Goal: Task Accomplishment & Management: Manage account settings

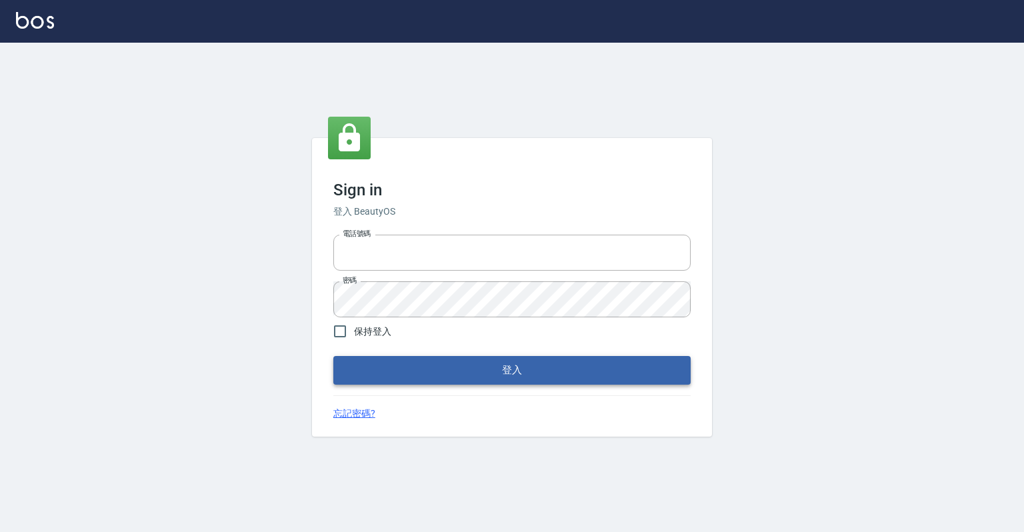
type input "0918176355"
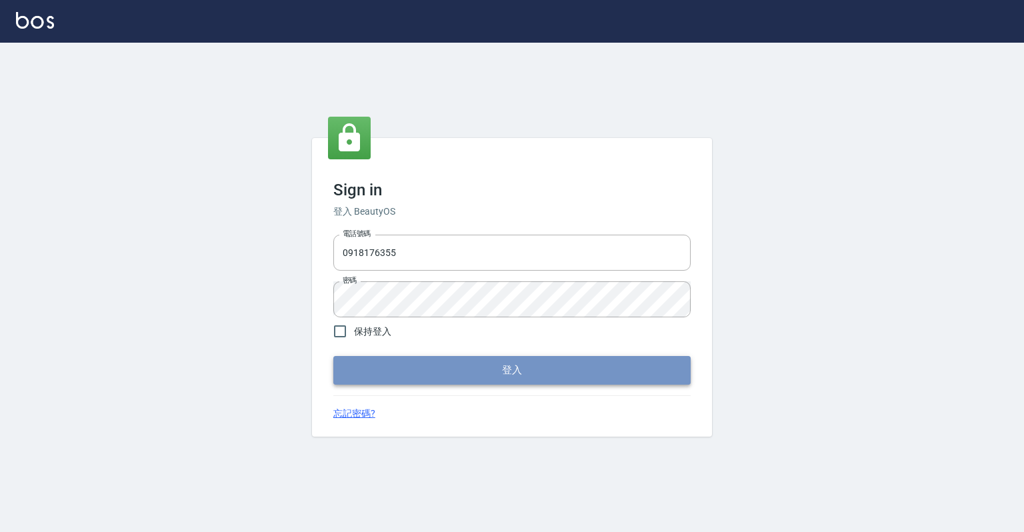
click at [467, 377] on button "登入" at bounding box center [511, 370] width 357 height 28
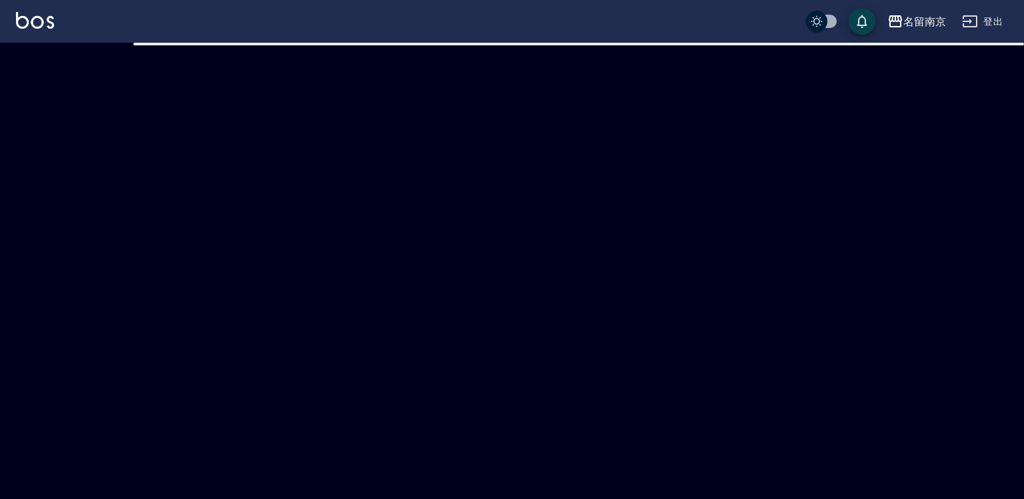
checkbox input "true"
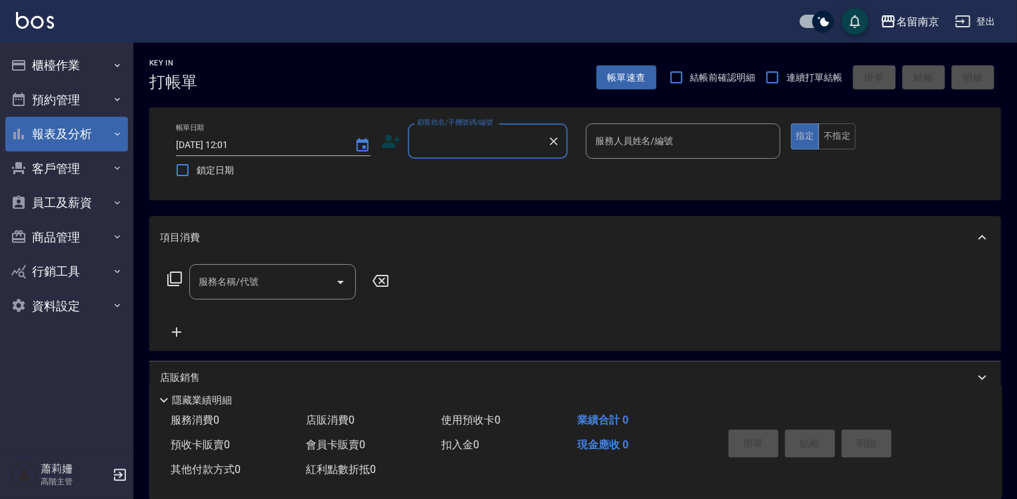
click at [93, 133] on button "報表及分析" at bounding box center [66, 134] width 123 height 35
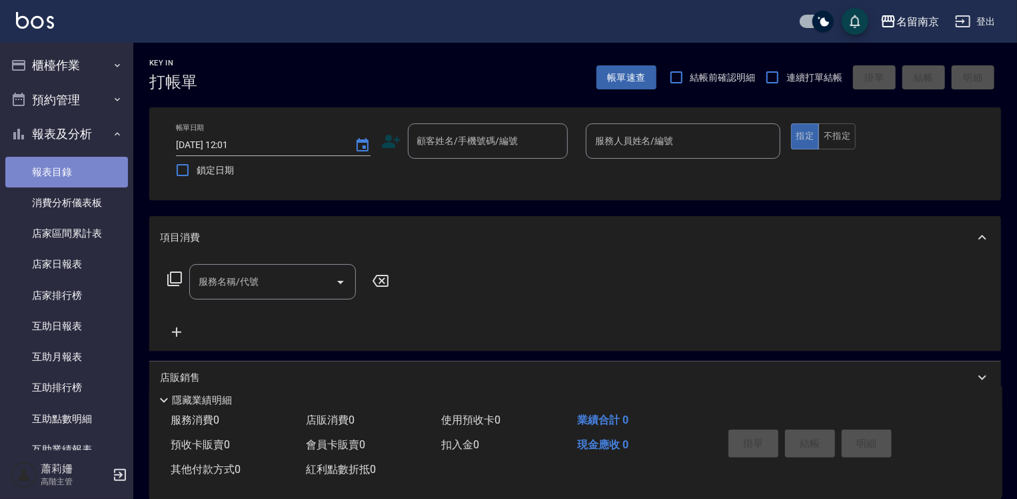
click at [84, 169] on link "報表目錄" at bounding box center [66, 172] width 123 height 31
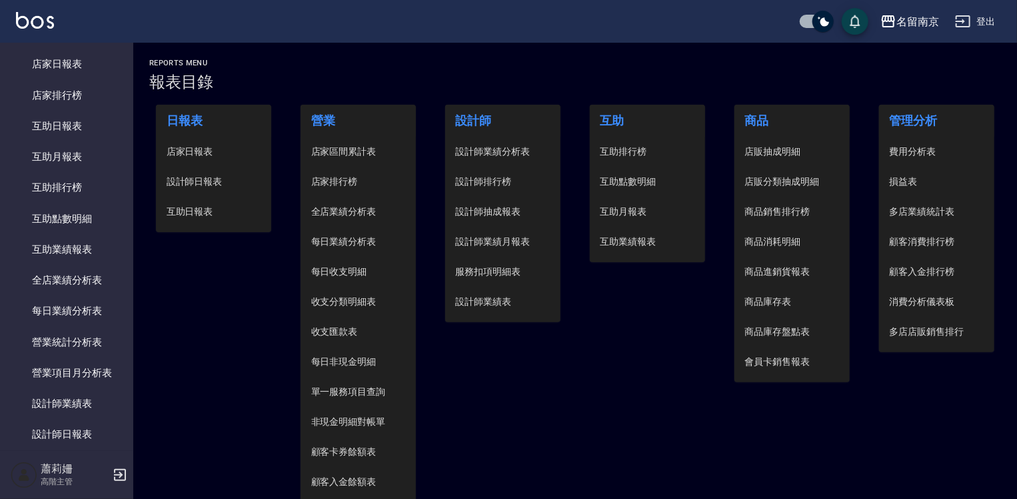
scroll to position [467, 0]
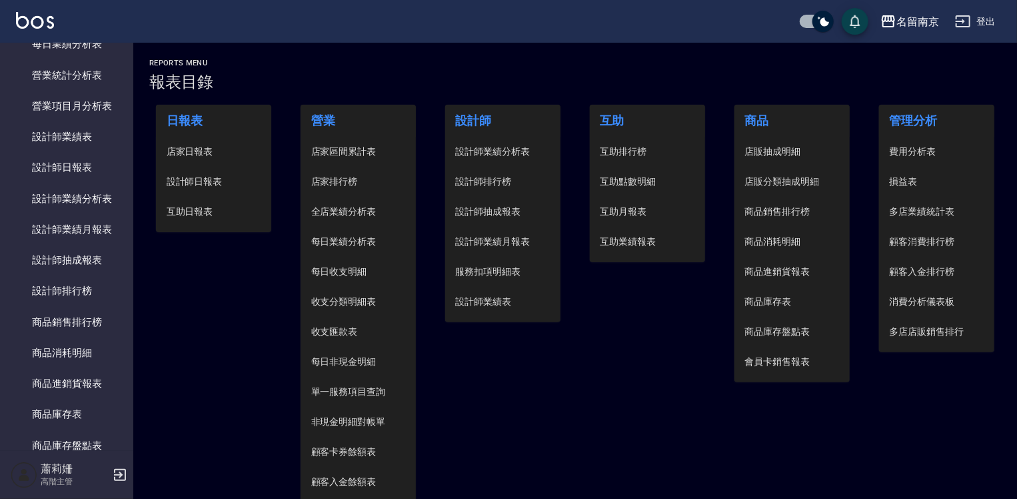
click at [205, 176] on span "設計師日報表" at bounding box center [214, 182] width 95 height 14
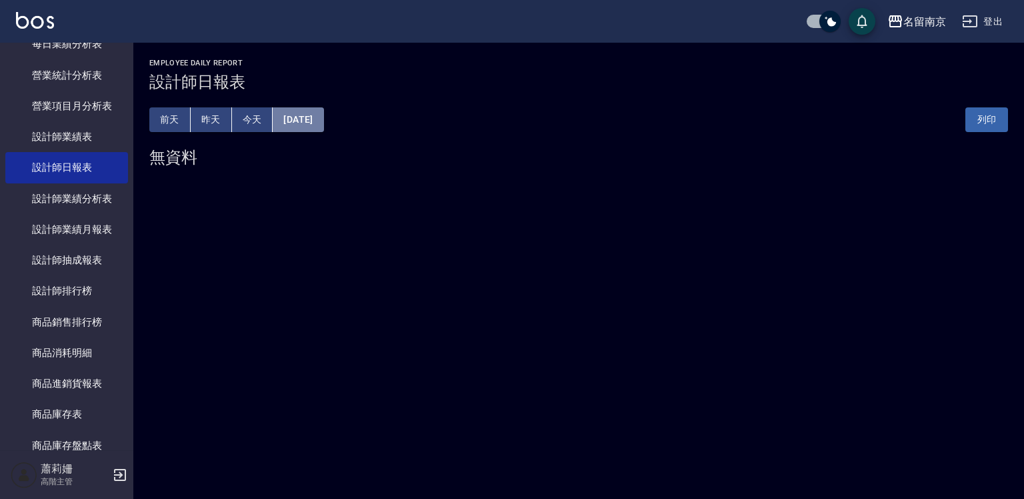
click at [317, 119] on button "2025/09/09" at bounding box center [298, 119] width 51 height 25
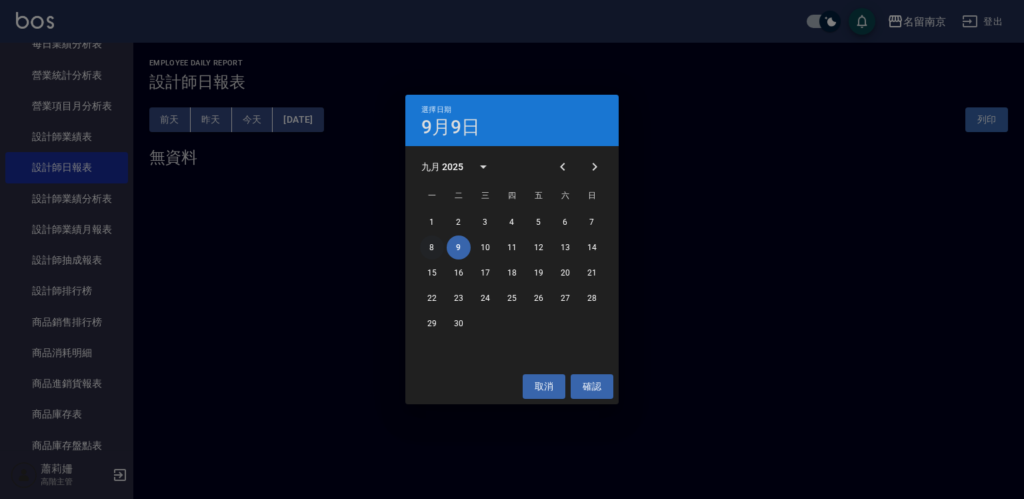
click at [432, 244] on button "8" at bounding box center [432, 247] width 24 height 24
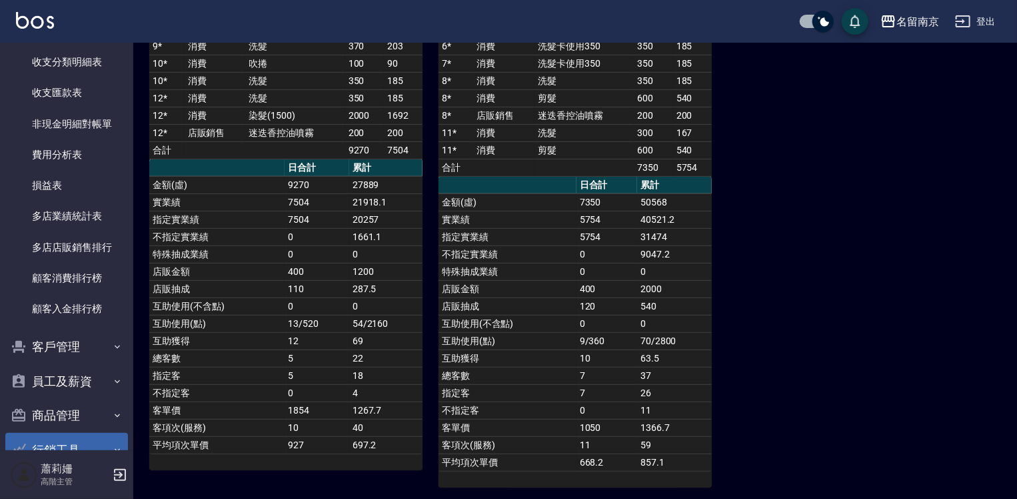
scroll to position [1225, 0]
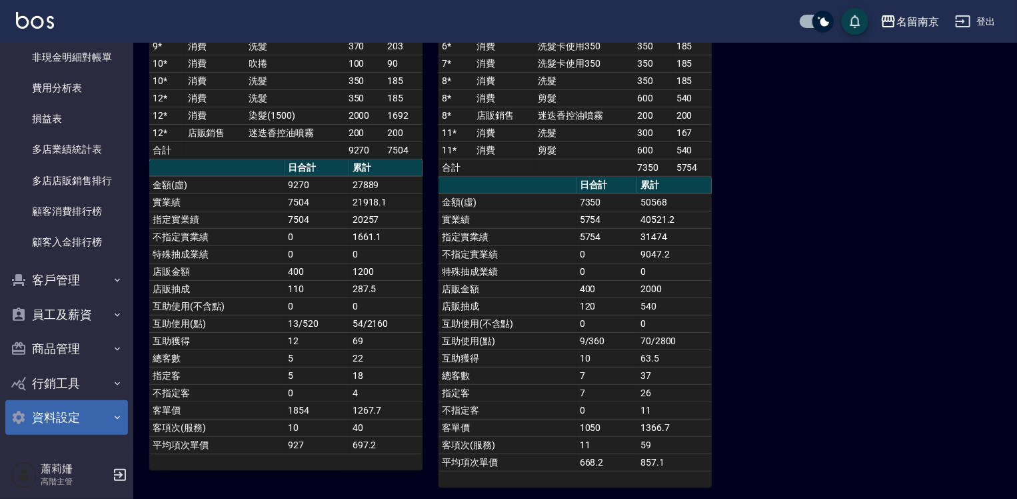
click at [71, 413] on button "資料設定" at bounding box center [66, 417] width 123 height 35
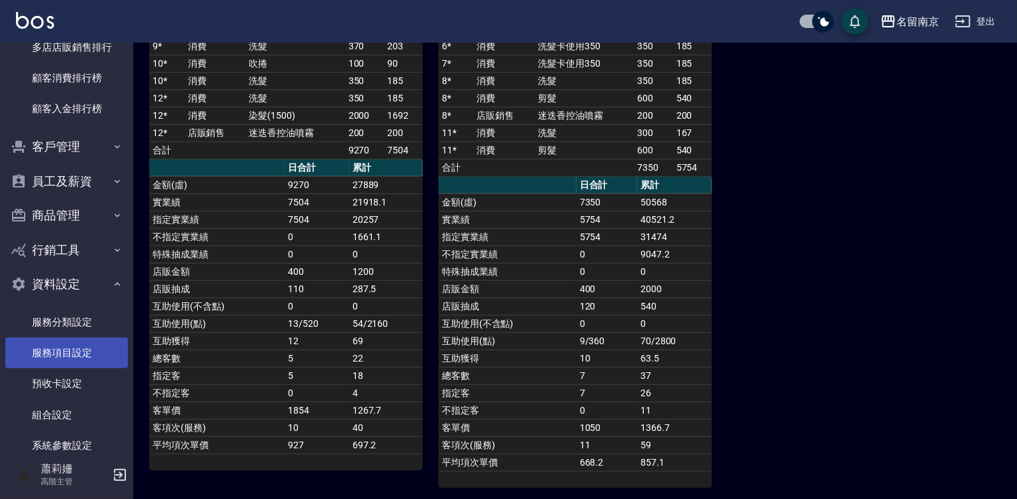
click at [63, 354] on link "服務項目設定" at bounding box center [66, 352] width 123 height 31
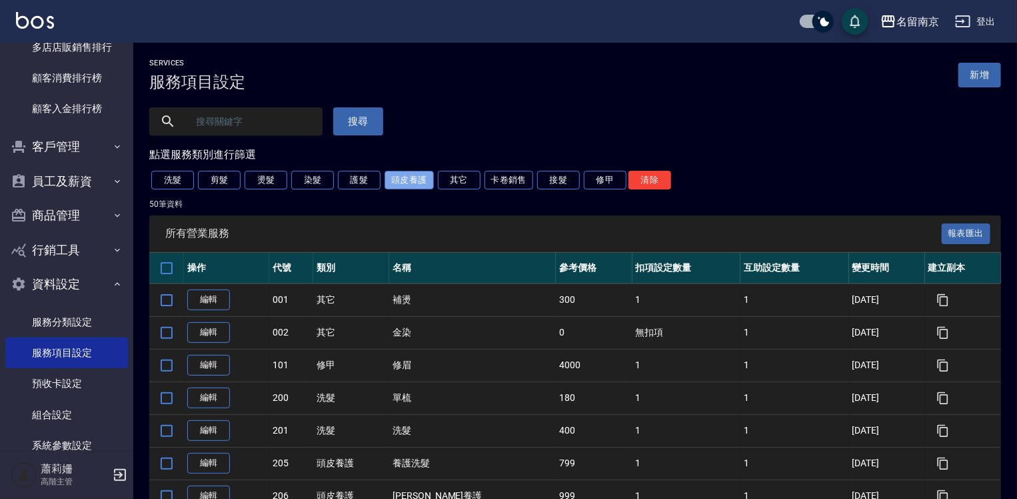
click at [409, 181] on button "頭皮養護" at bounding box center [409, 180] width 49 height 19
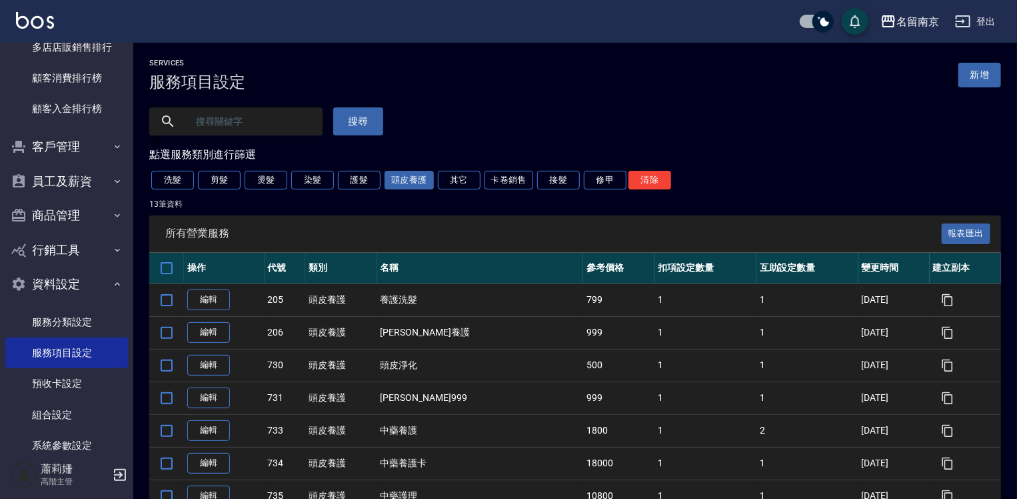
scroll to position [200, 0]
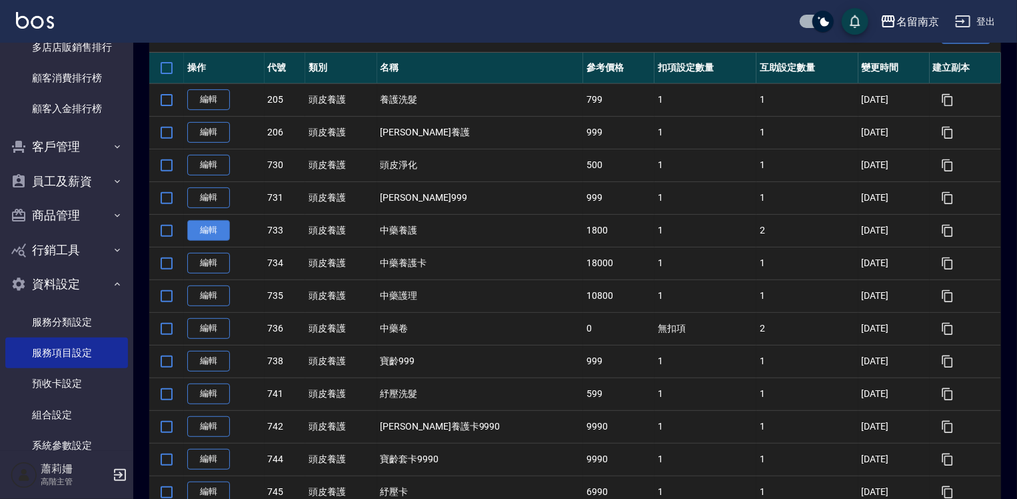
click at [209, 229] on link "編輯" at bounding box center [208, 230] width 43 height 21
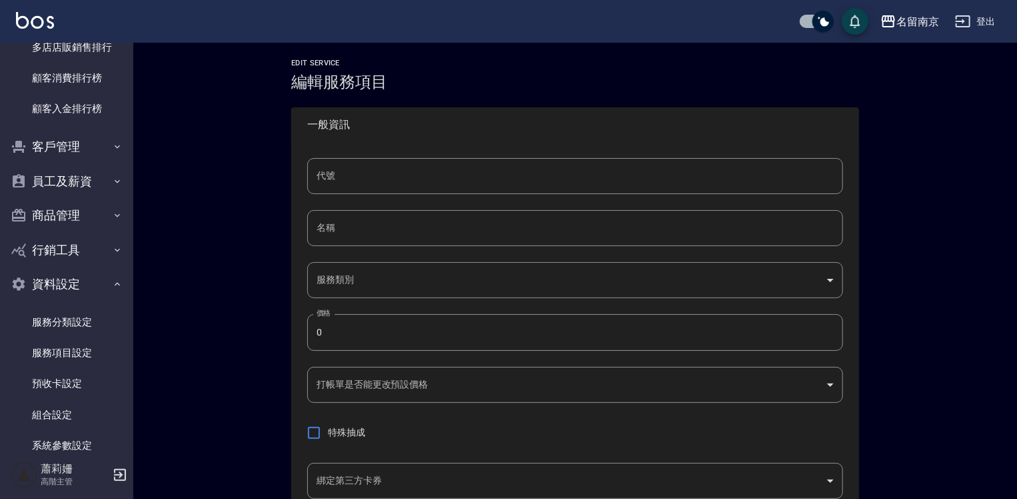
type input "733"
type input "中藥養護"
type input "99d6c692-5e28-4f5c-a5bb-ac7f0faf1d92"
type input "1800"
type input "FALSE"
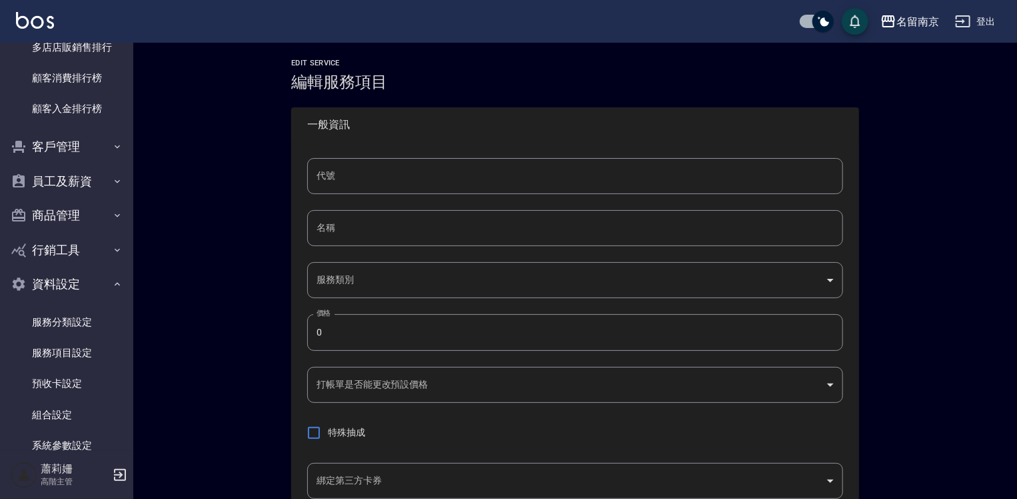
type input "none"
type input "UNSET"
type input "none"
type input "洗"
type input "2"
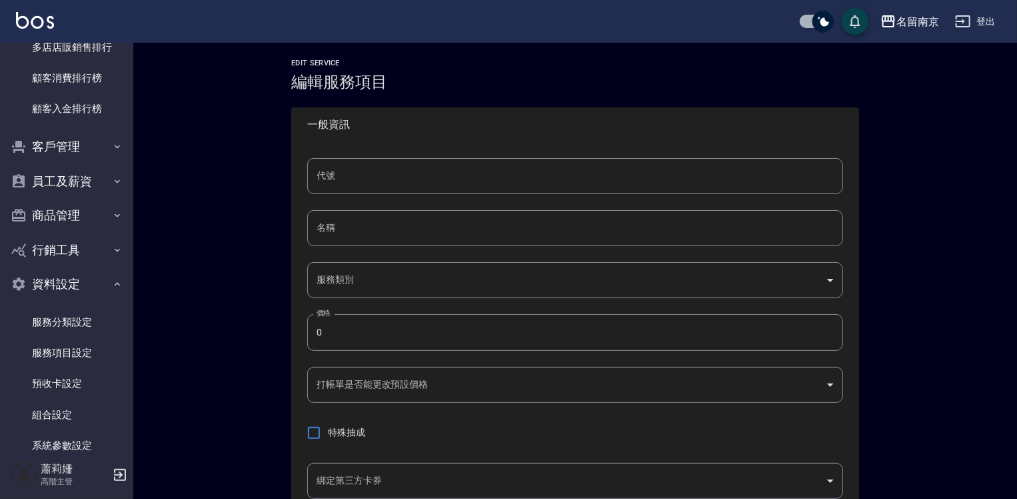
type input "點數"
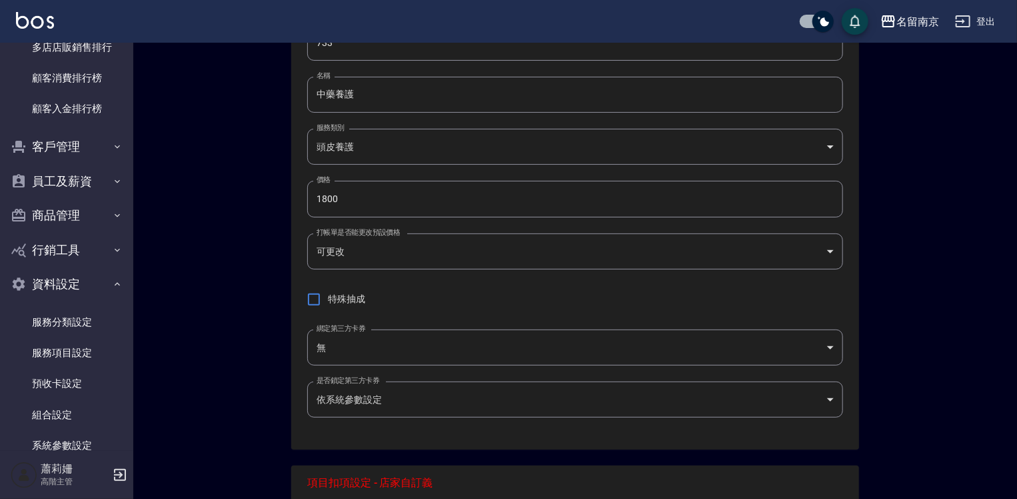
scroll to position [267, 0]
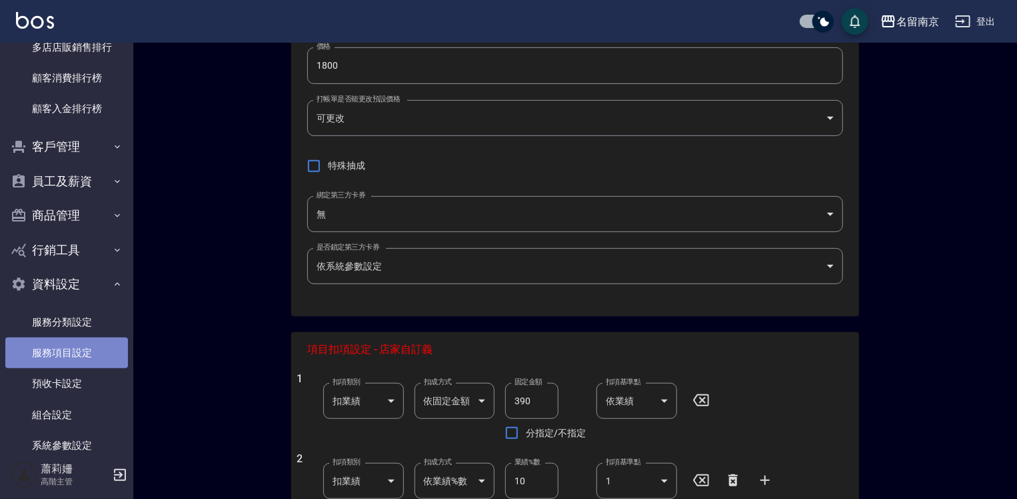
click at [83, 349] on link "服務項目設定" at bounding box center [66, 352] width 123 height 31
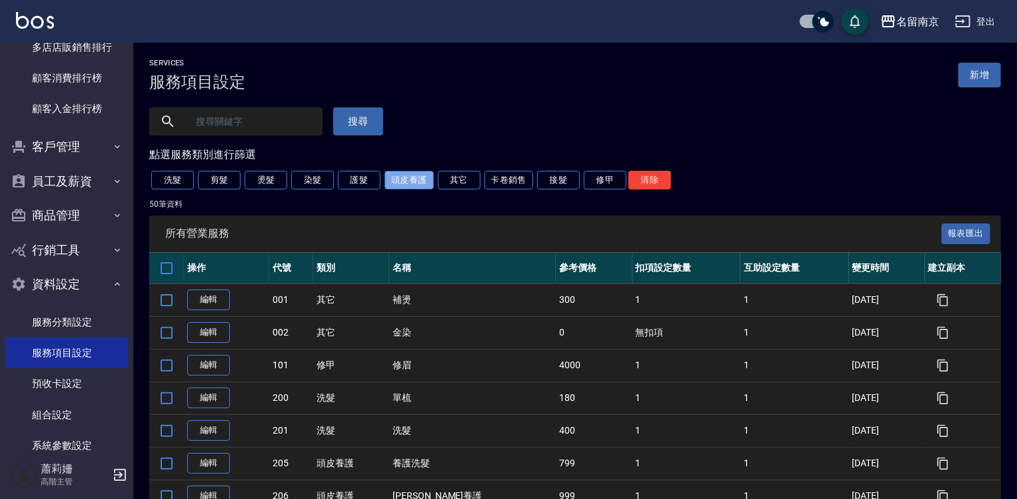
click at [401, 181] on button "頭皮養護" at bounding box center [409, 180] width 49 height 19
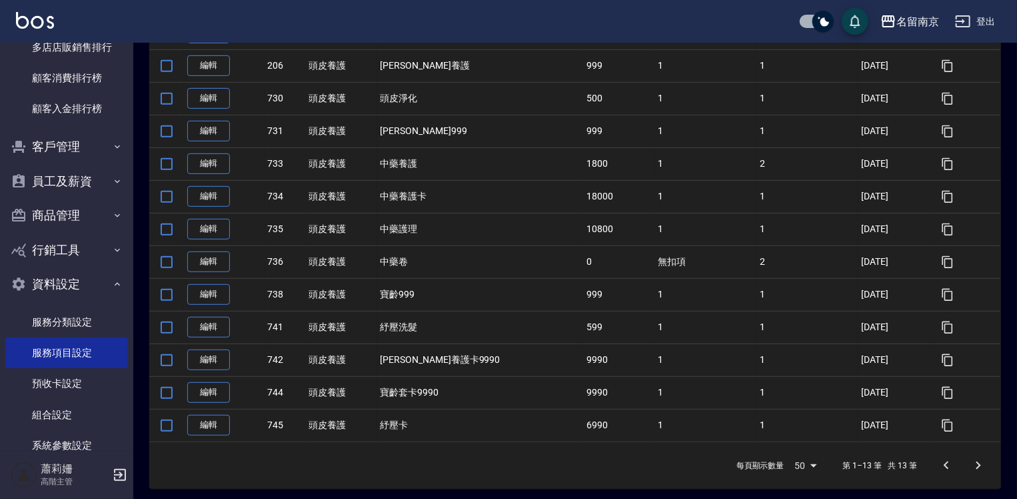
scroll to position [67, 0]
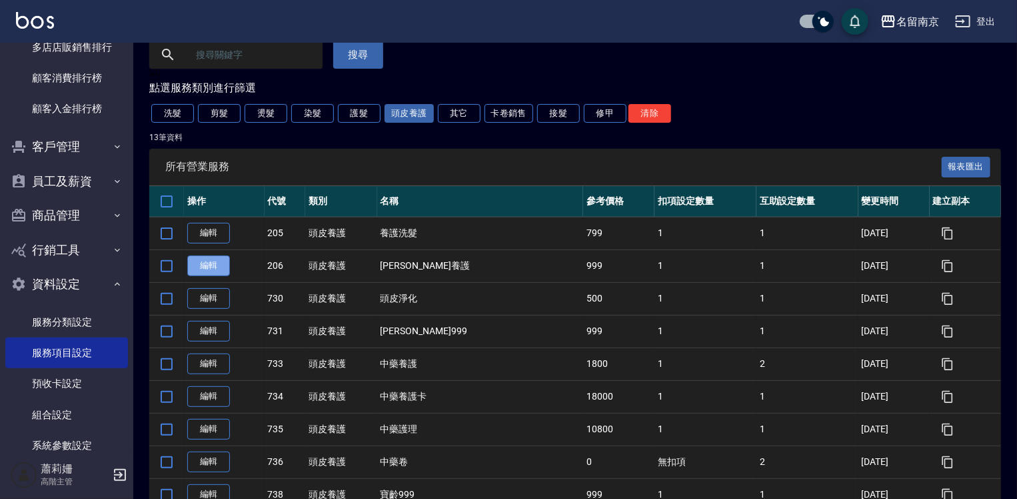
click at [221, 261] on link "編輯" at bounding box center [208, 265] width 43 height 21
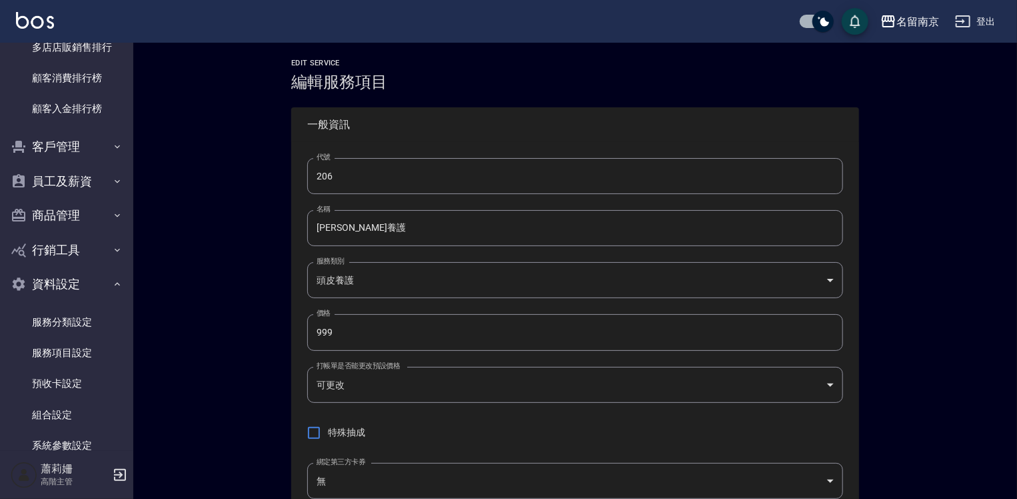
type input "206"
type input "海莉養護"
type input "99d6c692-5e28-4f5c-a5bb-ac7f0faf1d92"
type input "999"
type input "FALSE"
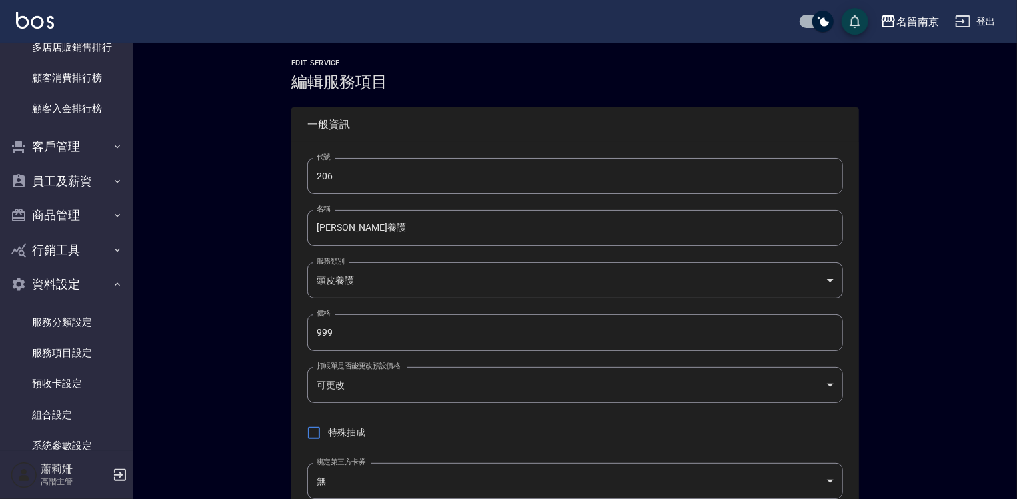
type input "none"
type input "UNSET"
type input "none"
type input "洗"
type input "2"
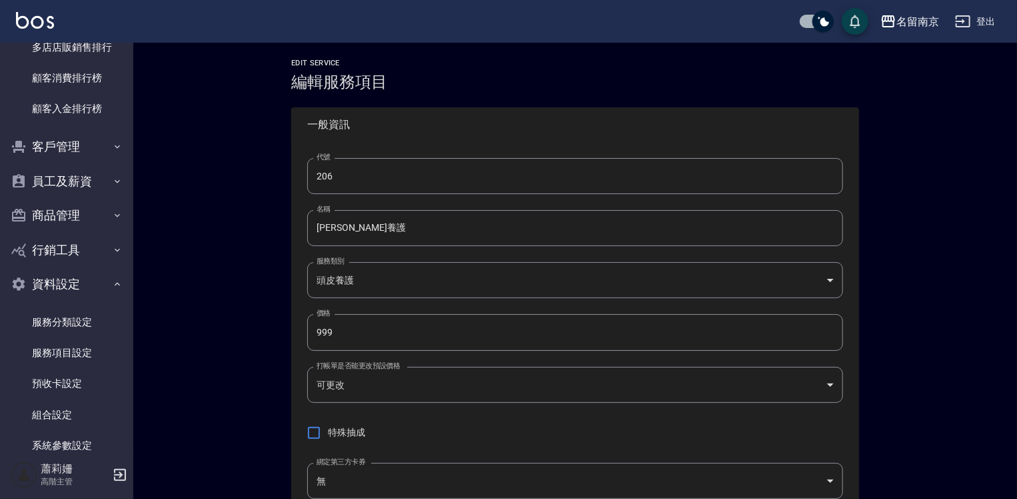
type input "點數"
click at [73, 349] on link "服務項目設定" at bounding box center [66, 352] width 123 height 31
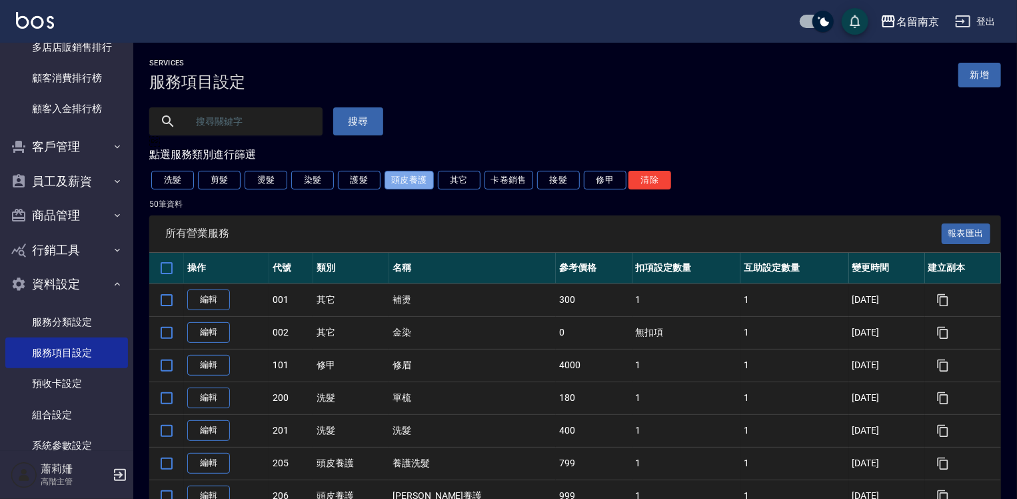
click at [401, 177] on button "頭皮養護" at bounding box center [409, 180] width 49 height 19
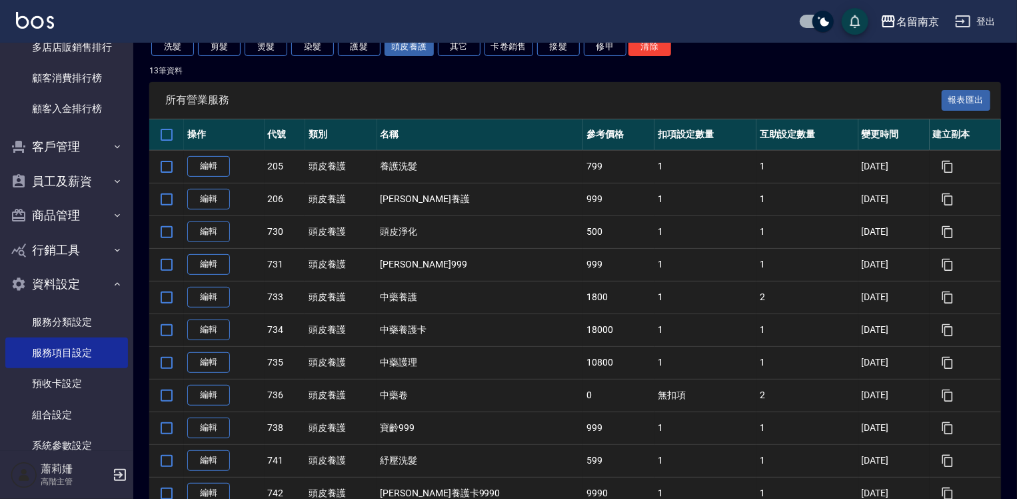
scroll to position [200, 0]
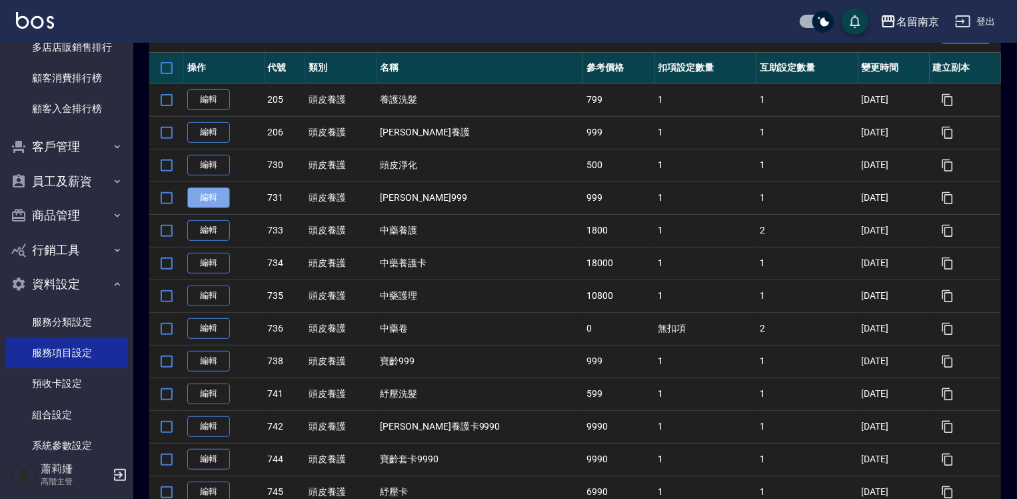
click at [221, 199] on link "編輯" at bounding box center [208, 197] width 43 height 21
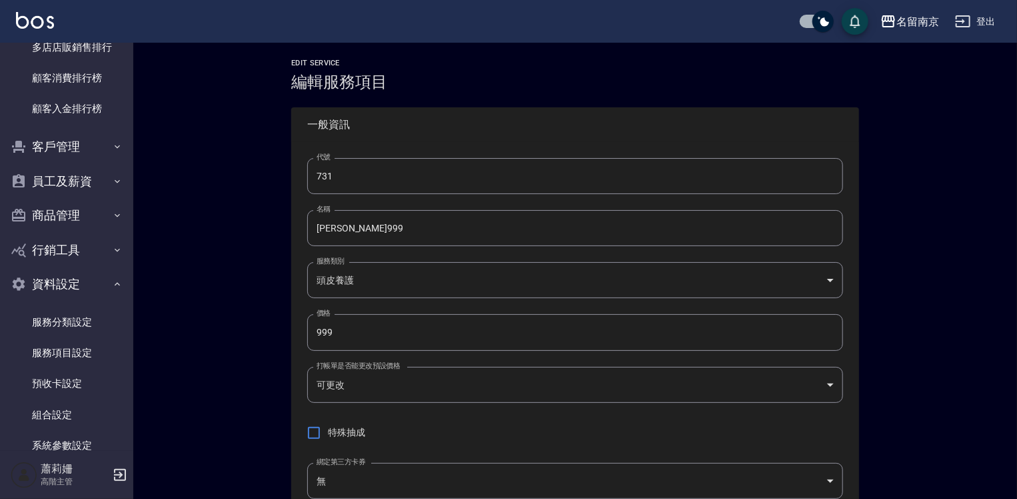
type input "731"
type input "海莉六合999"
type input "99d6c692-5e28-4f5c-a5bb-ac7f0faf1d92"
type input "999"
type input "FALSE"
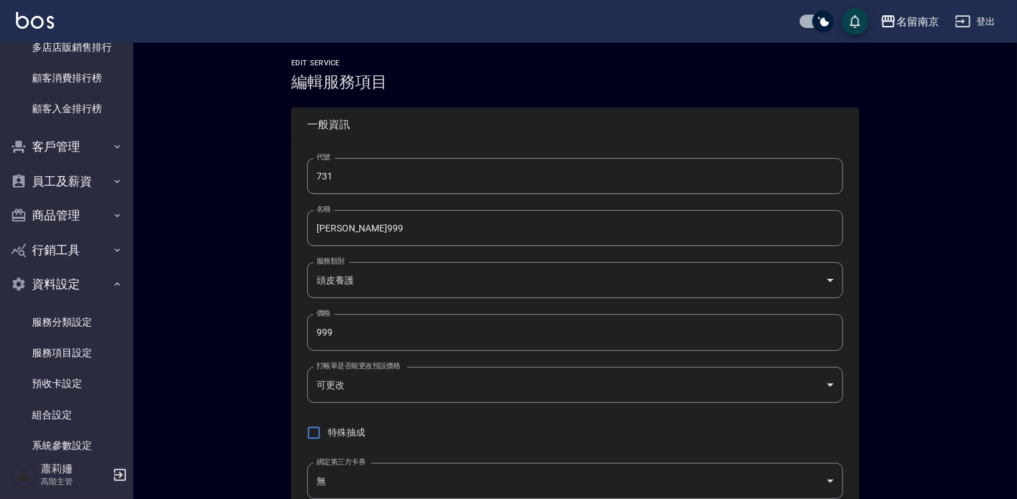
type input "none"
type input "UNSET"
type input "none"
type input "洗"
type input "2"
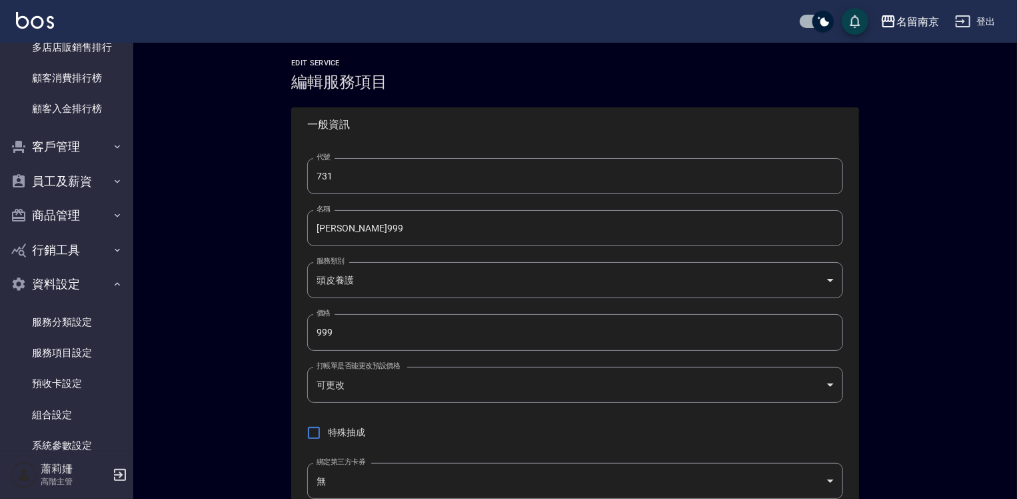
type input "點數"
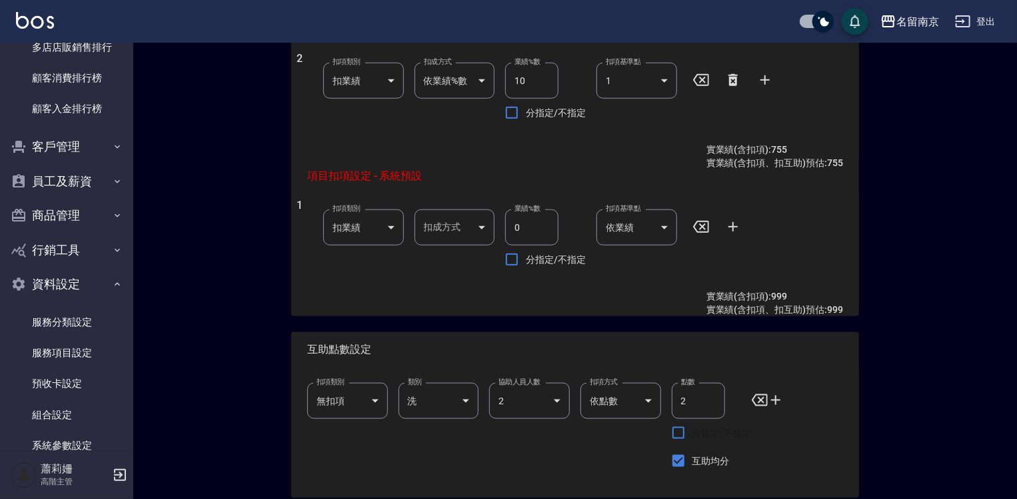
scroll to position [722, 0]
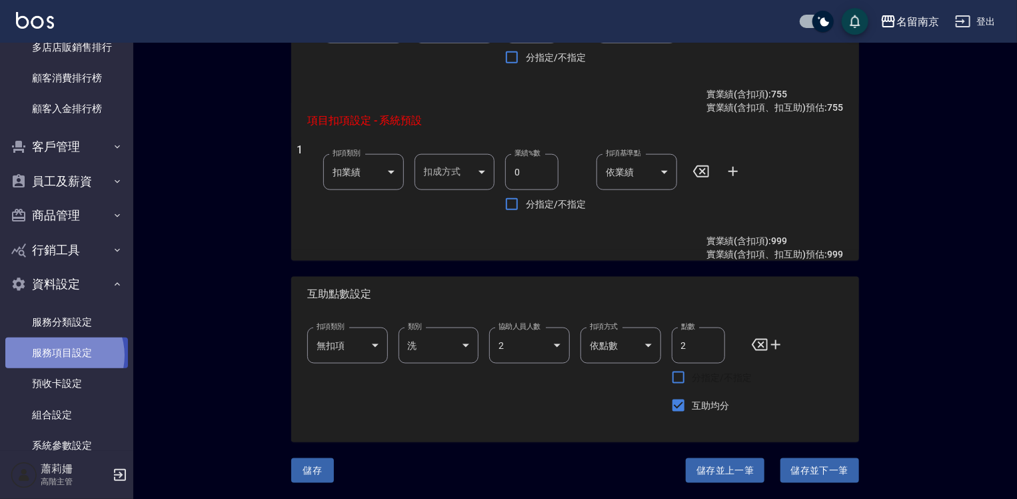
click at [58, 355] on link "服務項目設定" at bounding box center [66, 352] width 123 height 31
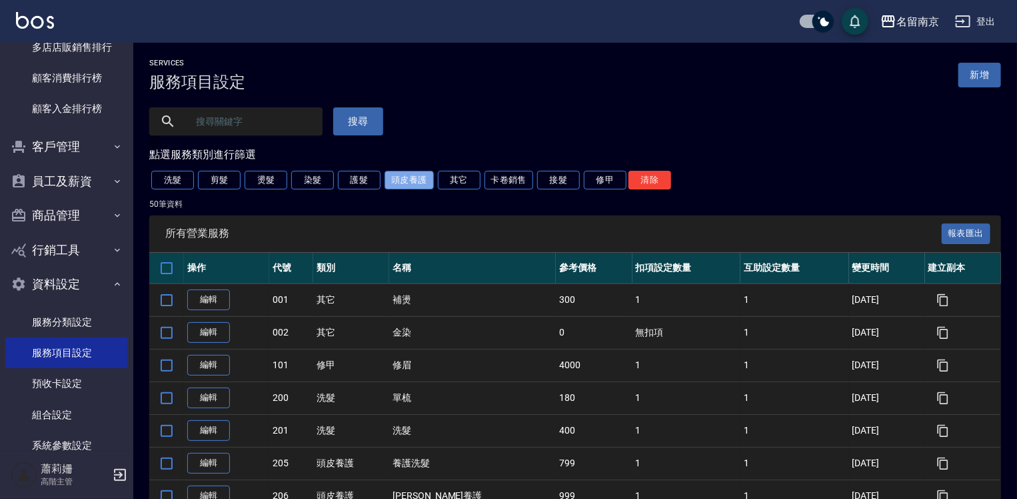
drag, startPoint x: 398, startPoint y: 179, endPoint x: 397, endPoint y: 188, distance: 9.4
click at [397, 181] on button "頭皮養護" at bounding box center [409, 180] width 49 height 19
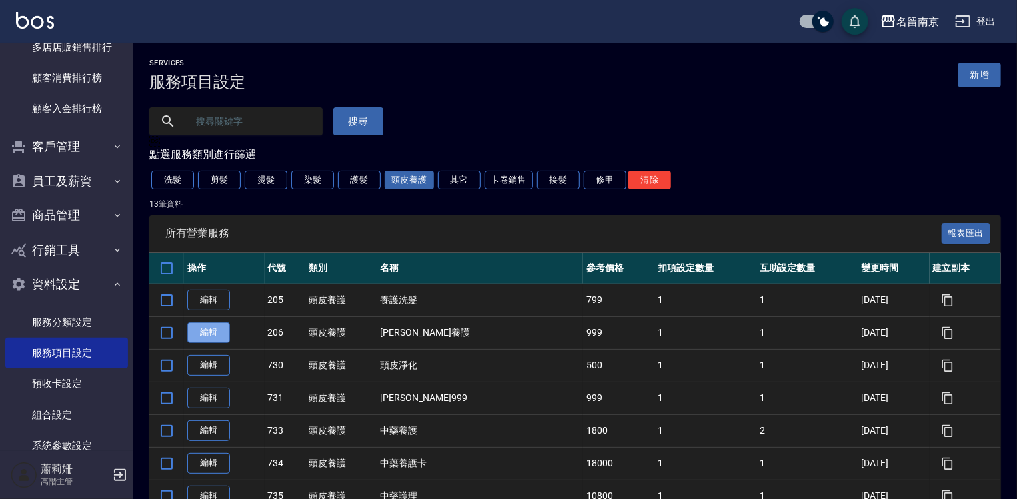
click at [217, 335] on link "編輯" at bounding box center [208, 332] width 43 height 21
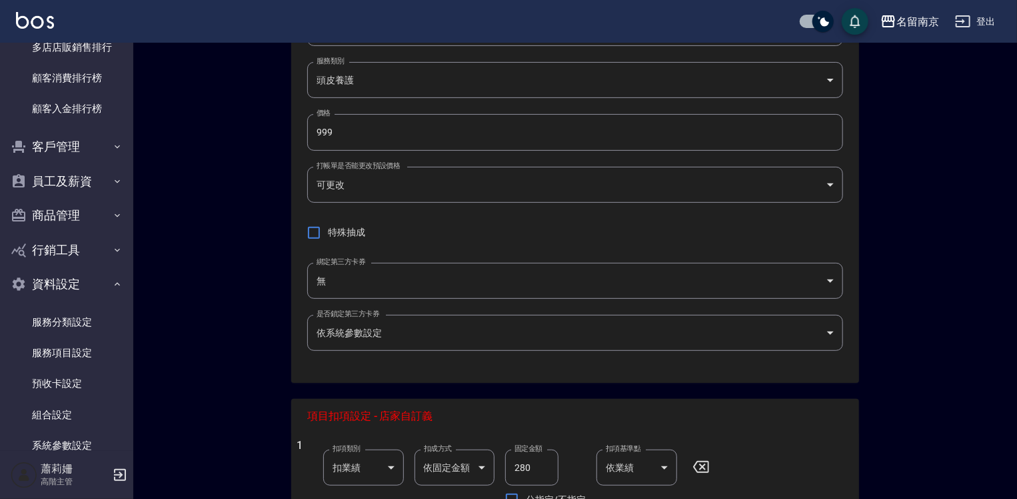
scroll to position [333, 0]
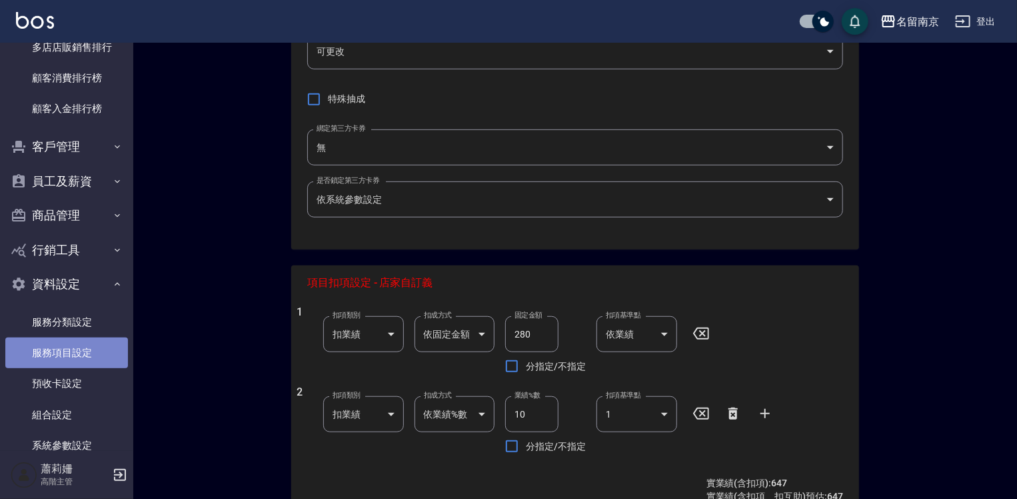
click at [71, 347] on link "服務項目設定" at bounding box center [66, 352] width 123 height 31
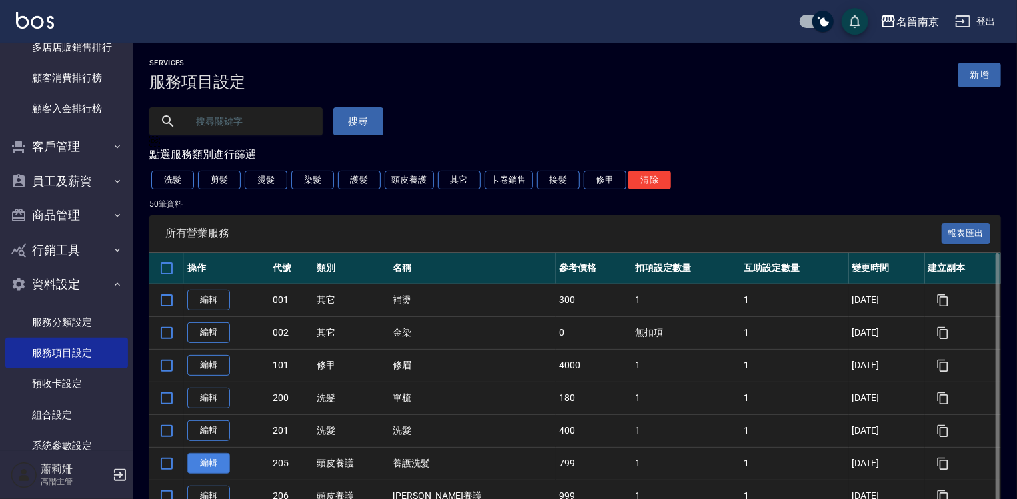
scroll to position [67, 0]
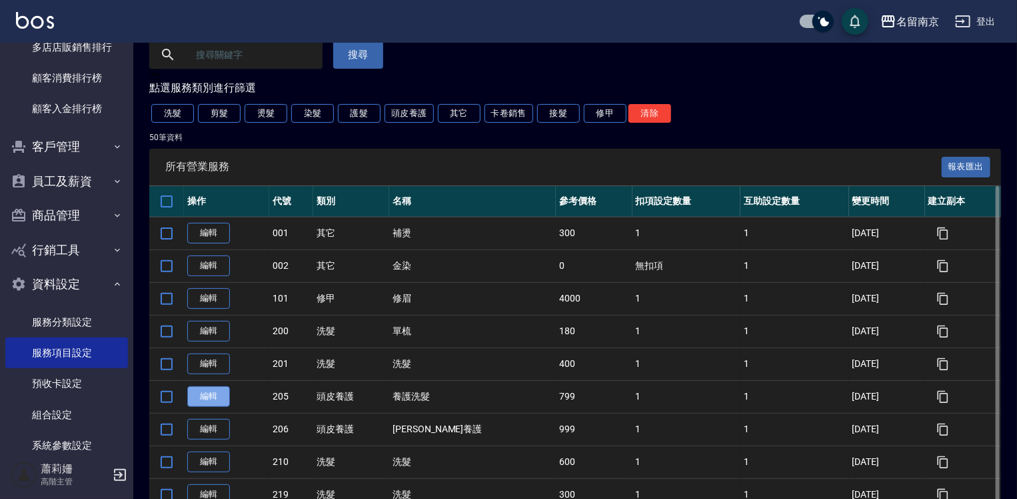
click at [217, 398] on link "編輯" at bounding box center [208, 396] width 43 height 21
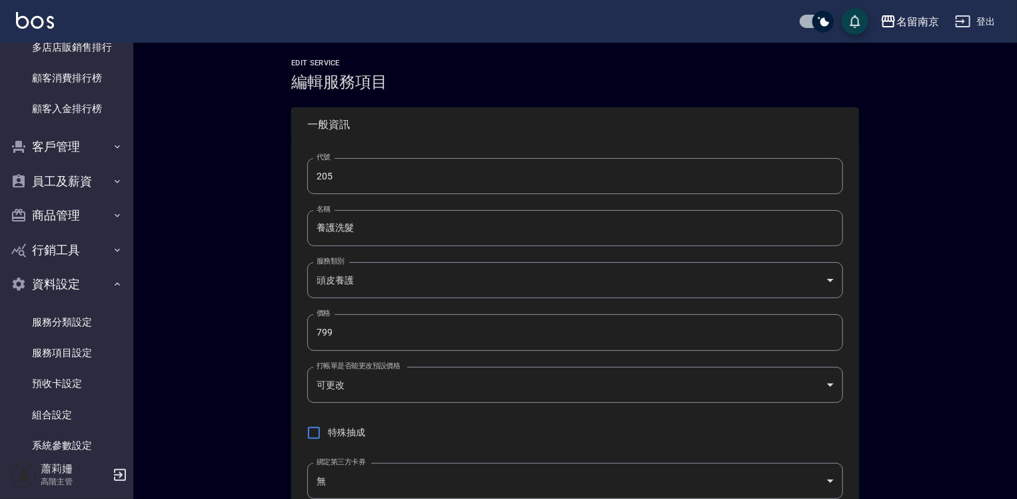
type input "205"
type input "養護洗髮"
type input "99d6c692-5e28-4f5c-a5bb-ac7f0faf1d92"
type input "799"
type input "FALSE"
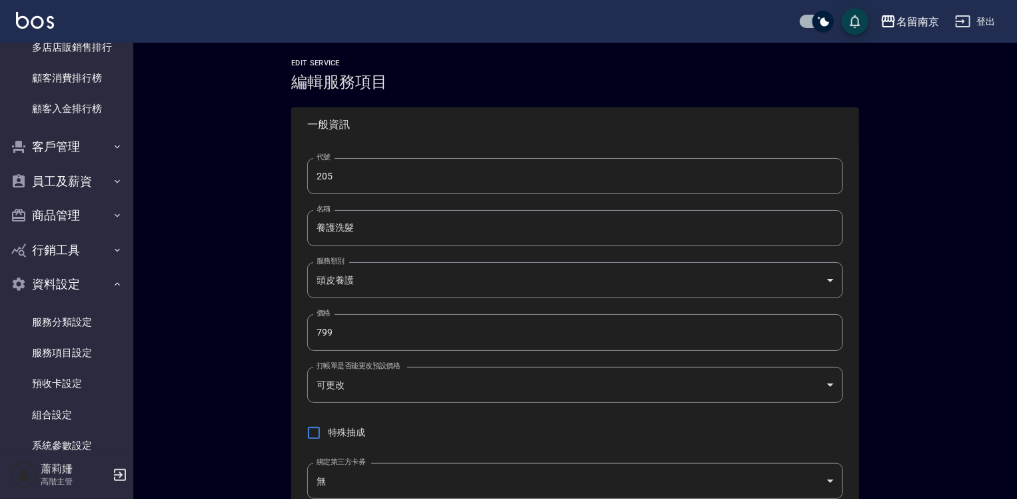
type input "none"
type input "UNSET"
type input "none"
type input "洗"
type input "2"
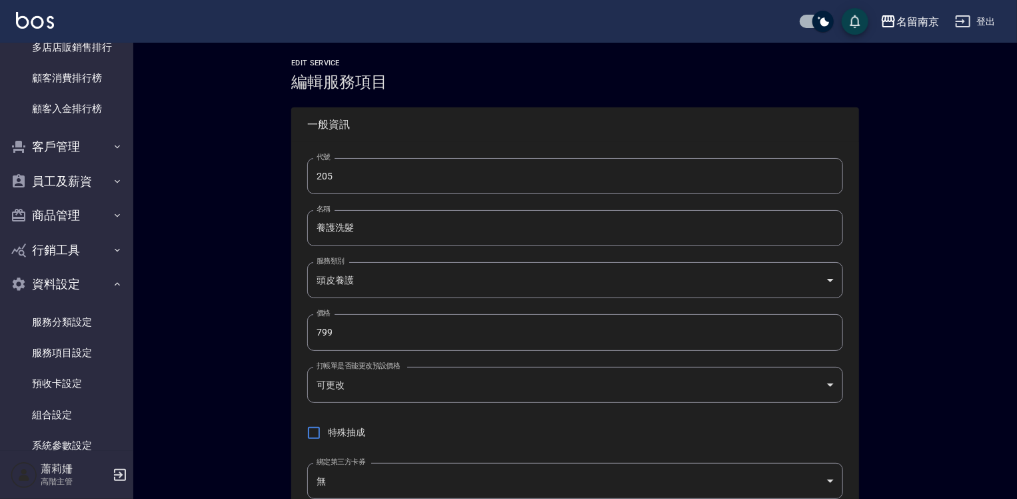
type input "點數"
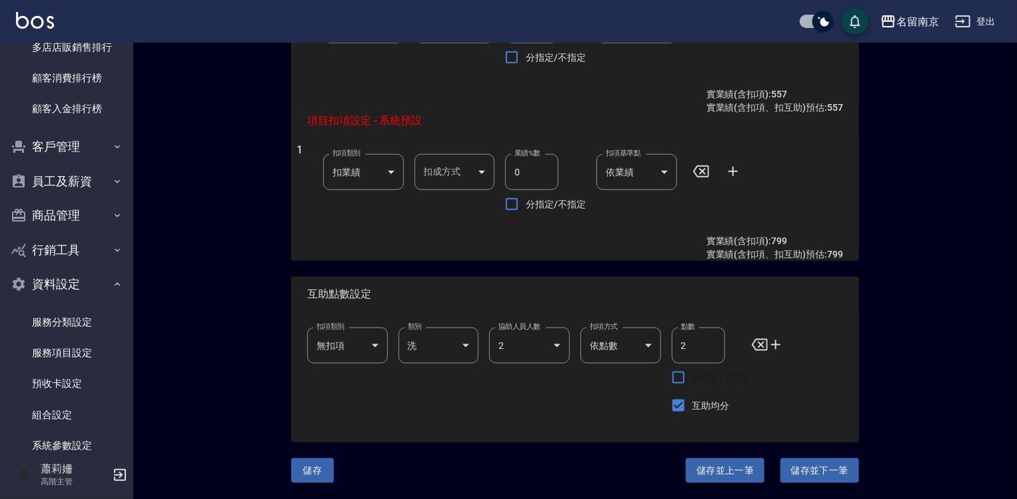
scroll to position [522, 0]
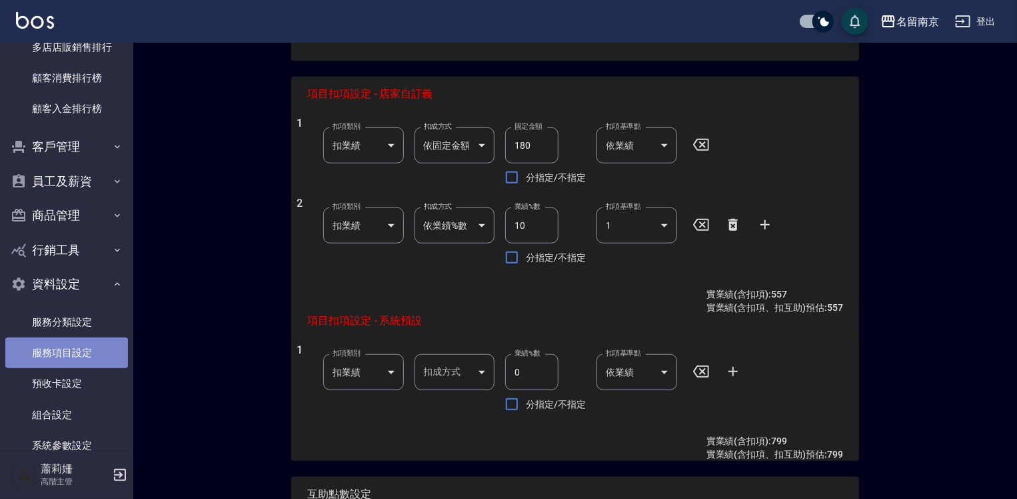
click at [73, 350] on link "服務項目設定" at bounding box center [66, 352] width 123 height 31
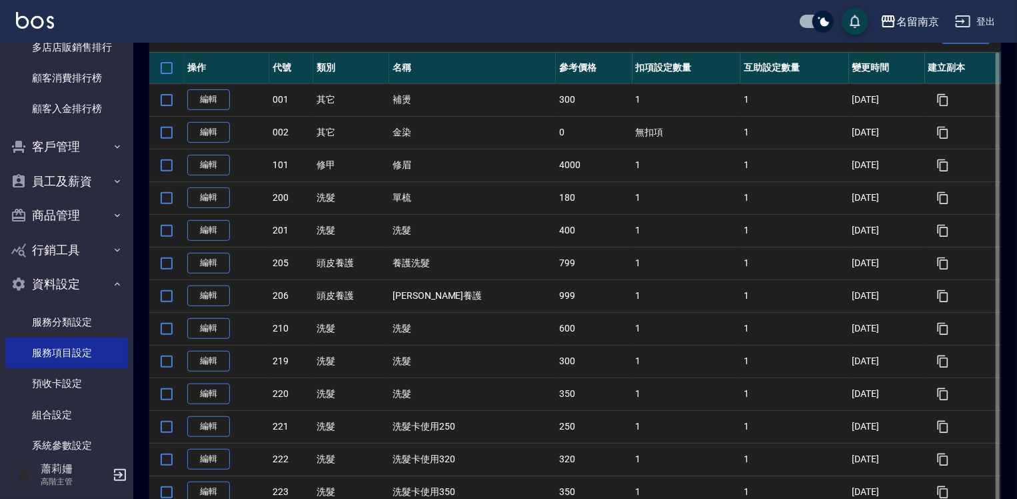
scroll to position [133, 0]
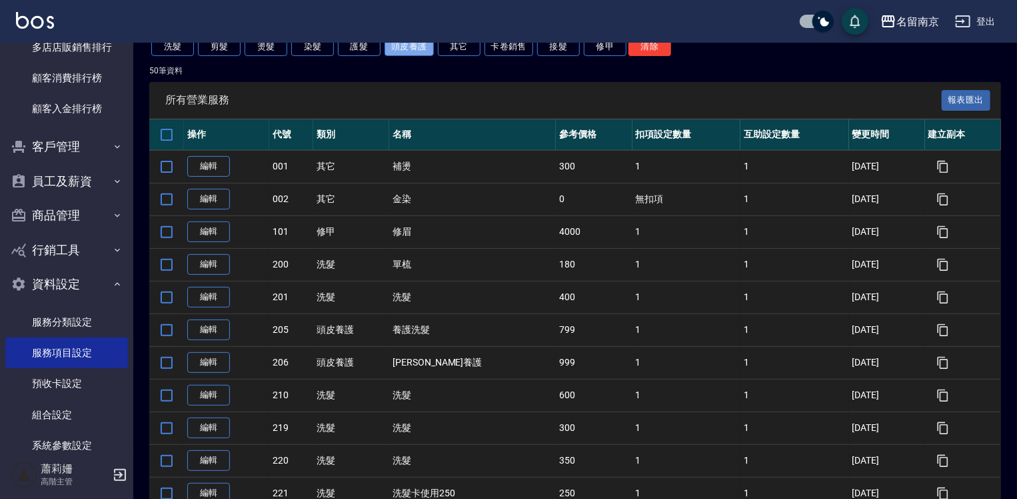
click at [411, 45] on button "頭皮養護" at bounding box center [409, 46] width 49 height 19
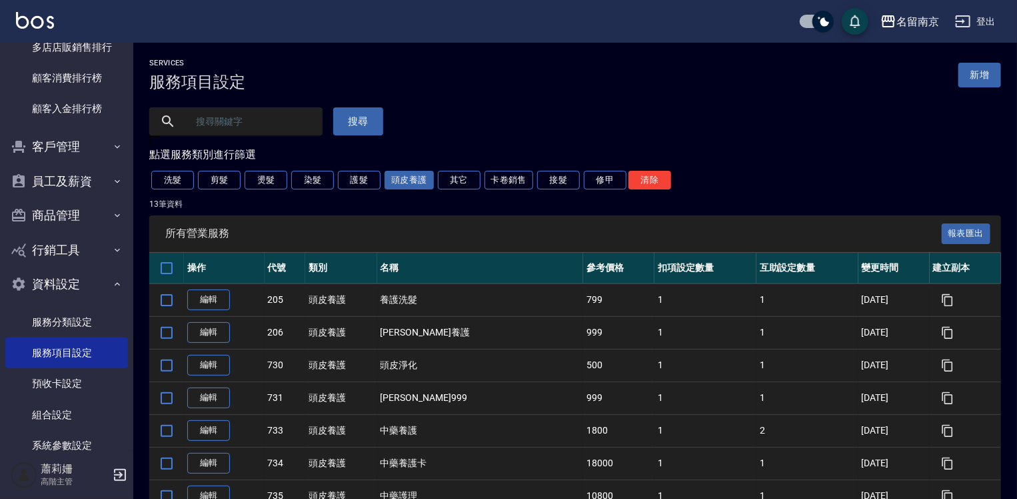
scroll to position [200, 0]
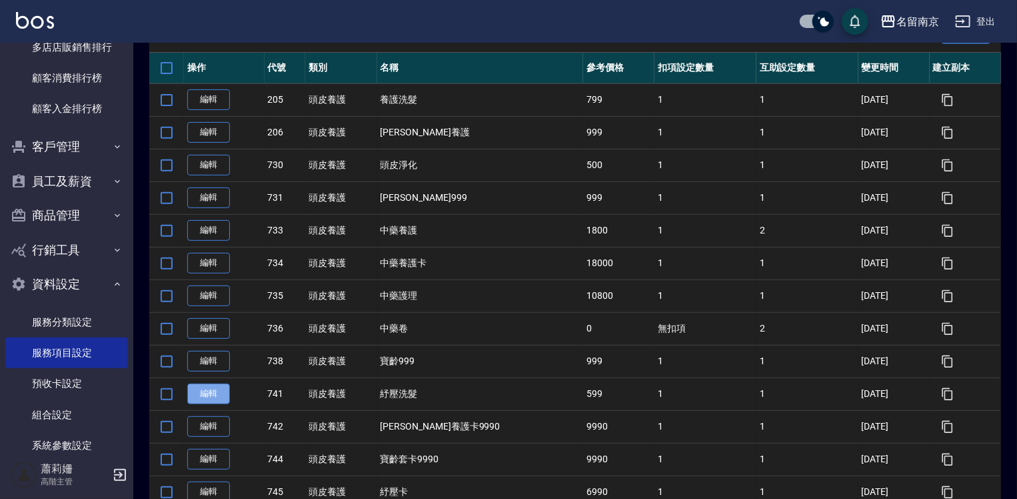
click at [214, 393] on link "編輯" at bounding box center [208, 393] width 43 height 21
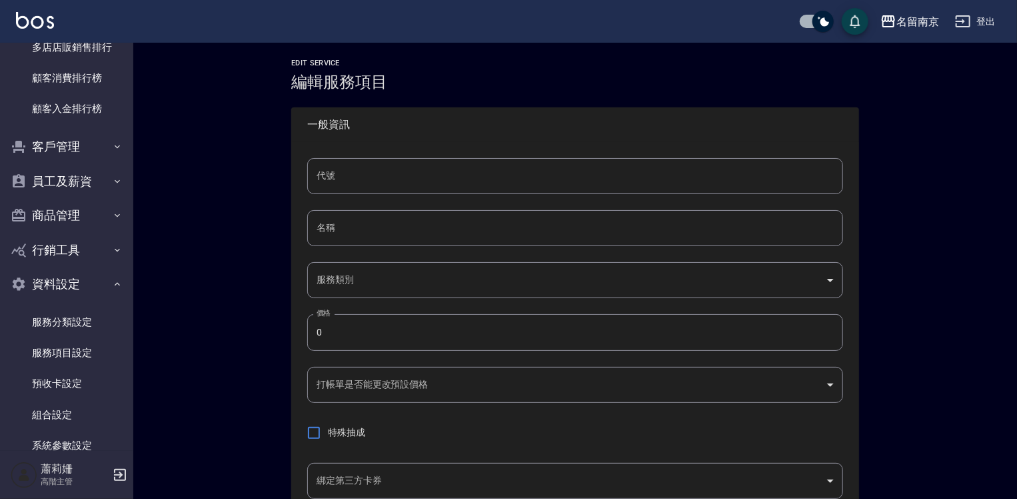
type input "741"
type input "紓壓洗髮"
type input "99d6c692-5e28-4f5c-a5bb-ac7f0faf1d92"
type input "599"
type input "FALSE"
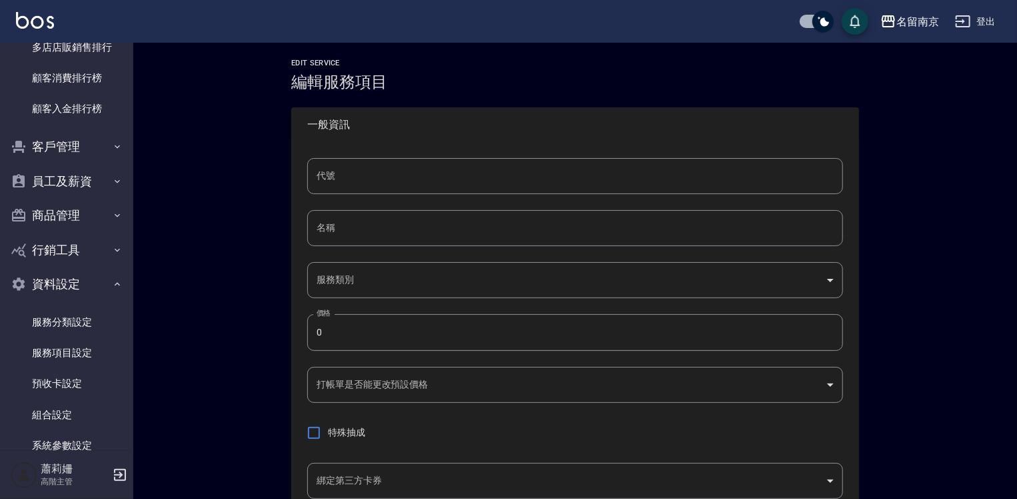
type input "none"
type input "UNSET"
type input "none"
type input "洗"
type input "2"
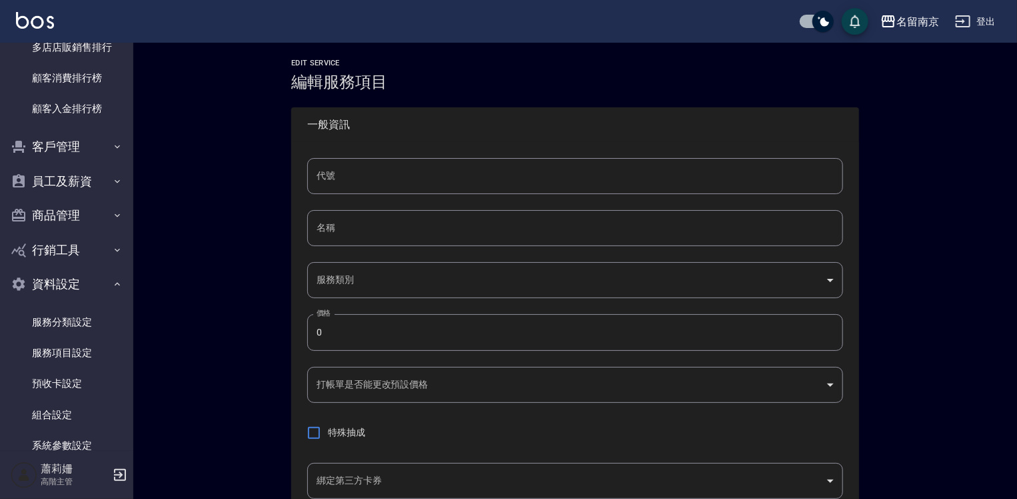
type input "點數"
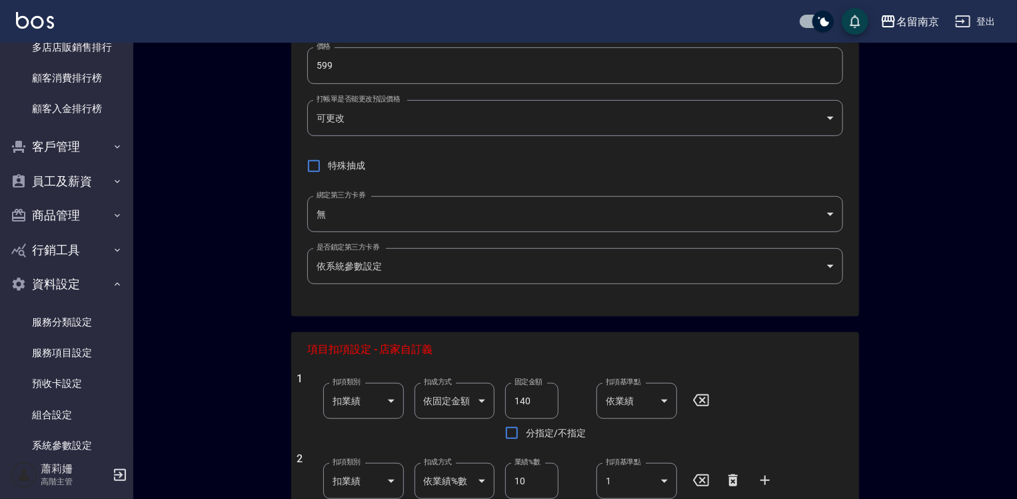
scroll to position [467, 0]
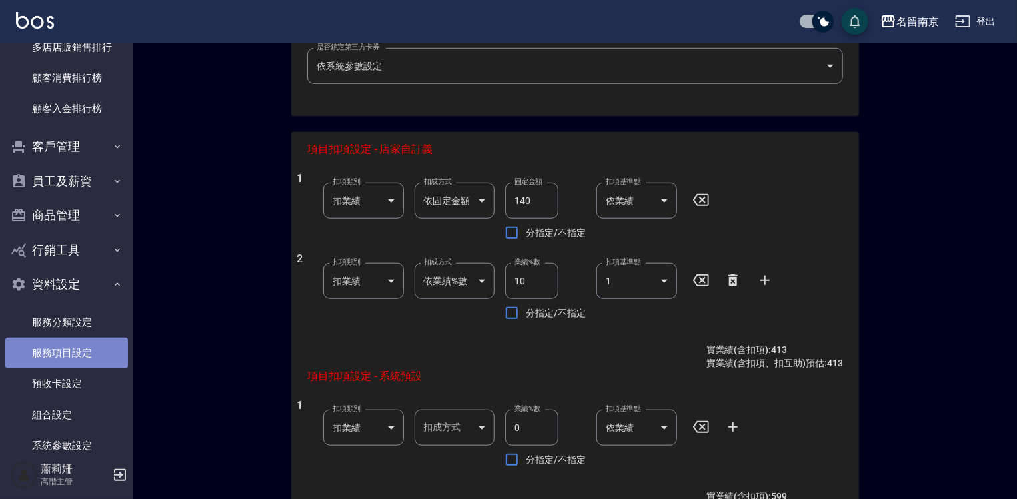
click at [87, 350] on link "服務項目設定" at bounding box center [66, 352] width 123 height 31
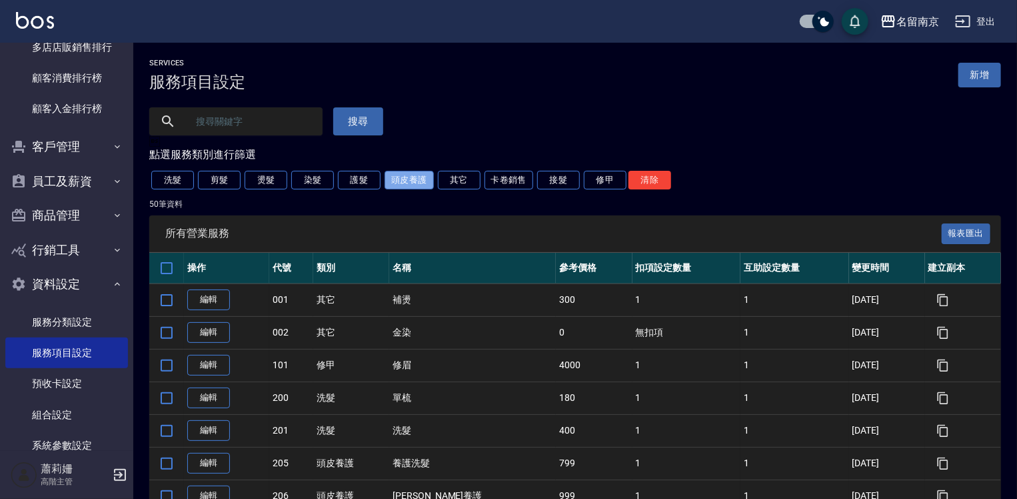
click at [411, 186] on button "頭皮養護" at bounding box center [409, 180] width 49 height 19
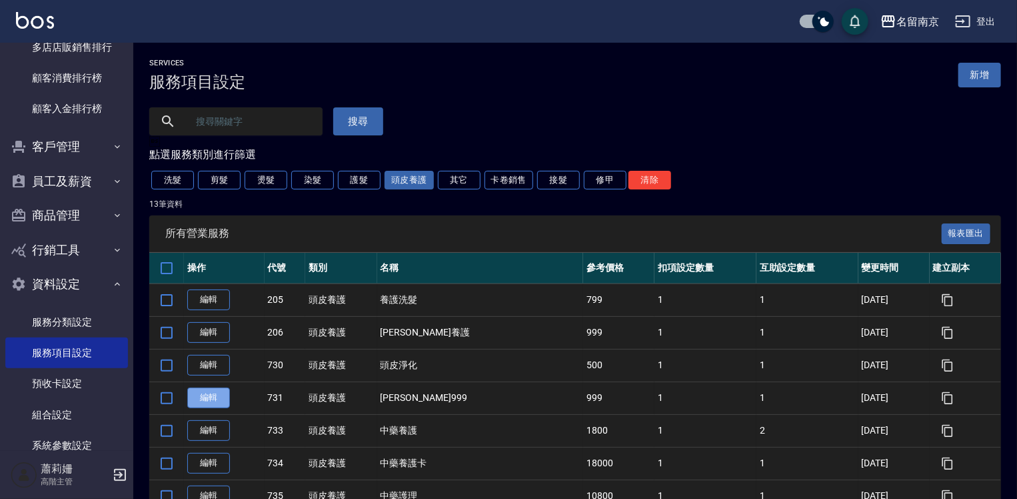
click at [216, 393] on link "編輯" at bounding box center [208, 397] width 43 height 21
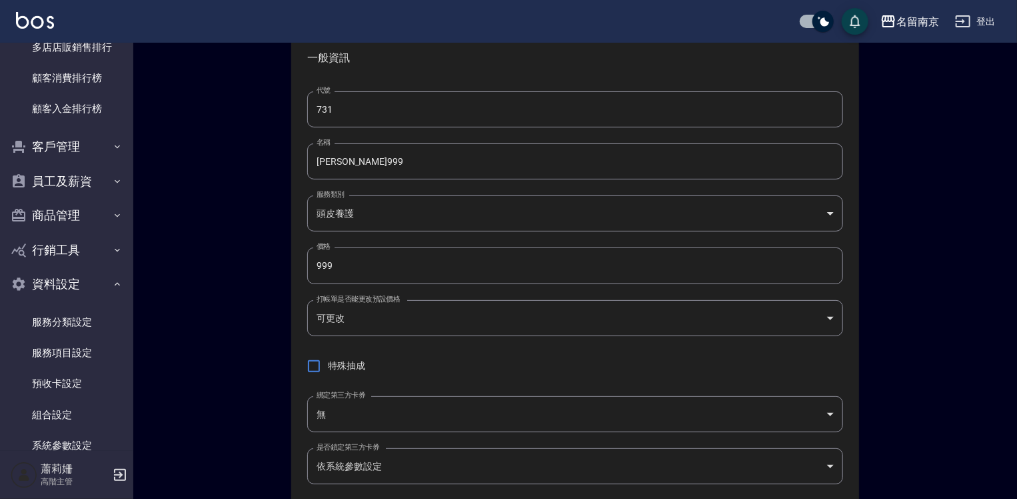
scroll to position [200, 0]
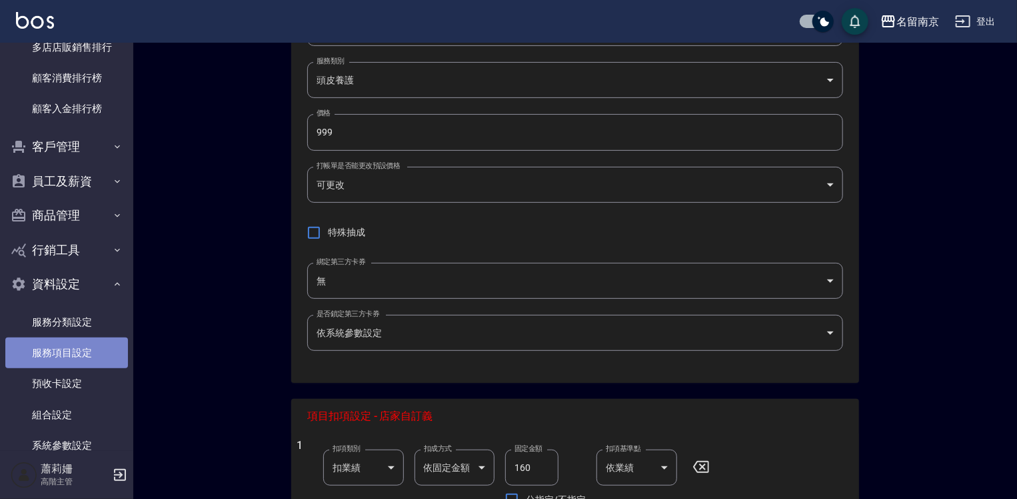
click at [69, 347] on link "服務項目設定" at bounding box center [66, 352] width 123 height 31
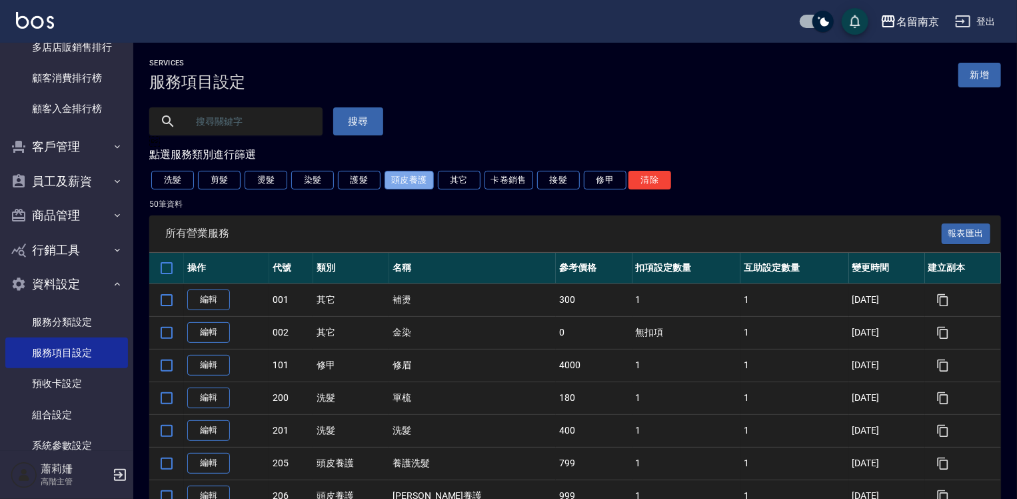
click at [424, 181] on button "頭皮養護" at bounding box center [409, 180] width 49 height 19
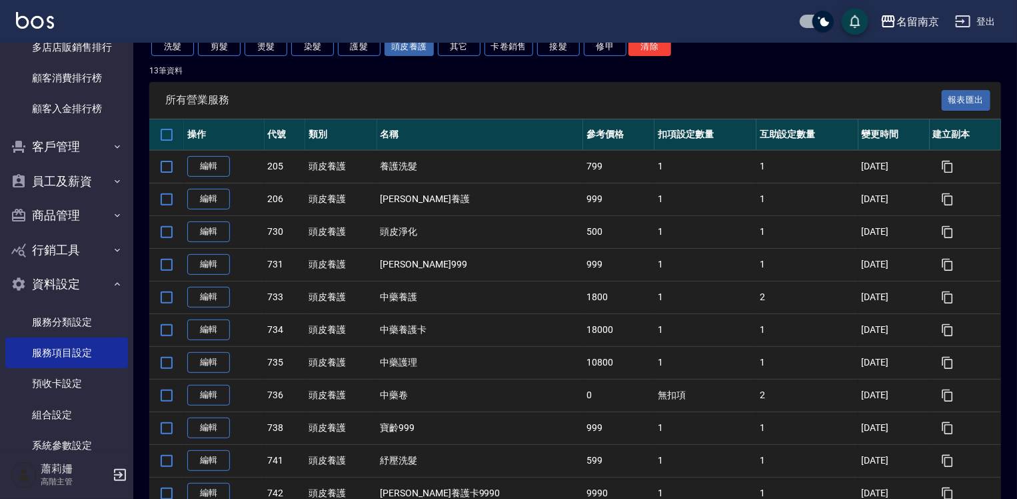
scroll to position [200, 0]
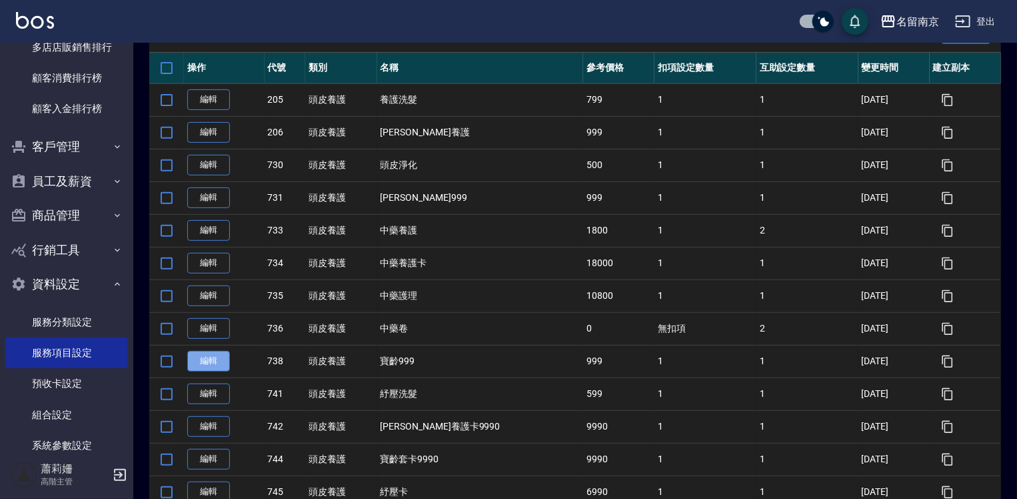
click at [202, 360] on link "編輯" at bounding box center [208, 361] width 43 height 21
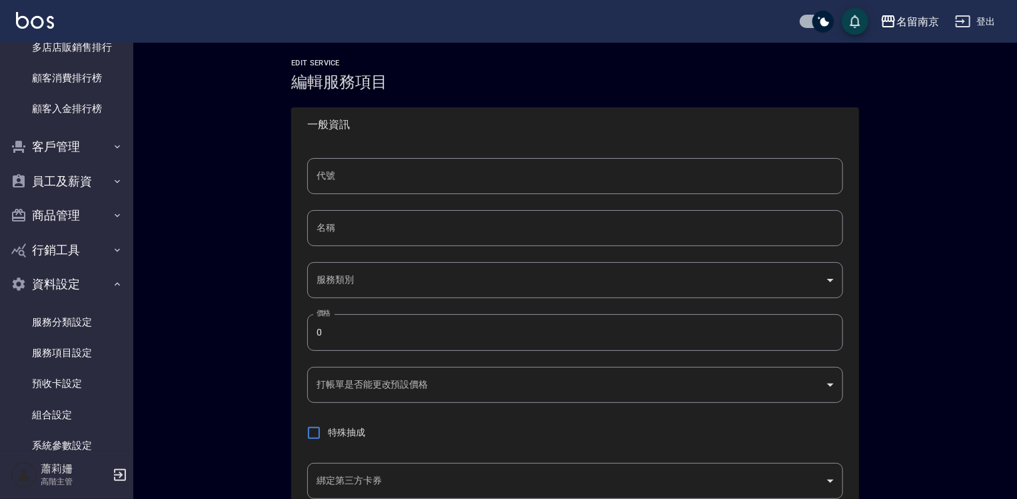
type input "738"
type input "寶齡999"
type input "99d6c692-5e28-4f5c-a5bb-ac7f0faf1d92"
type input "999"
type input "FALSE"
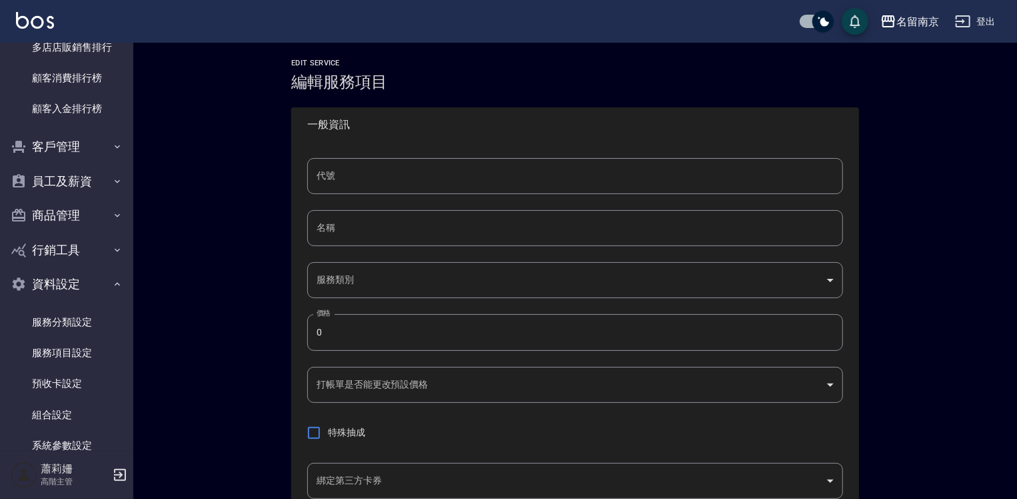
type input "none"
type input "UNSET"
type input "none"
type input "洗"
type input "2"
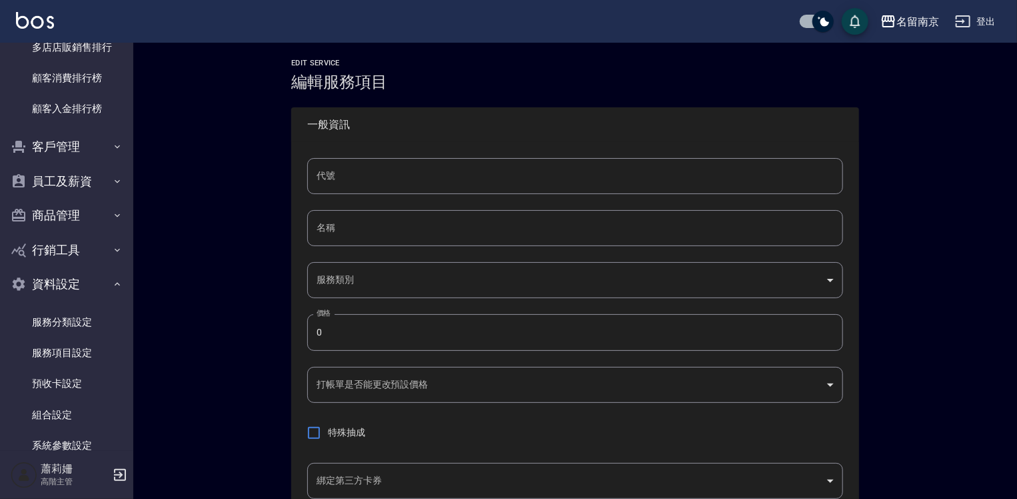
type input "點數"
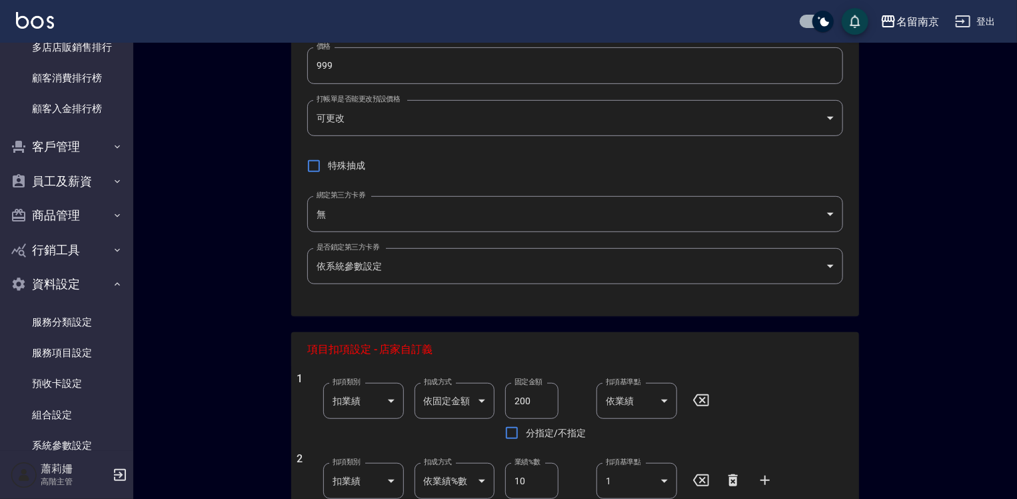
scroll to position [467, 0]
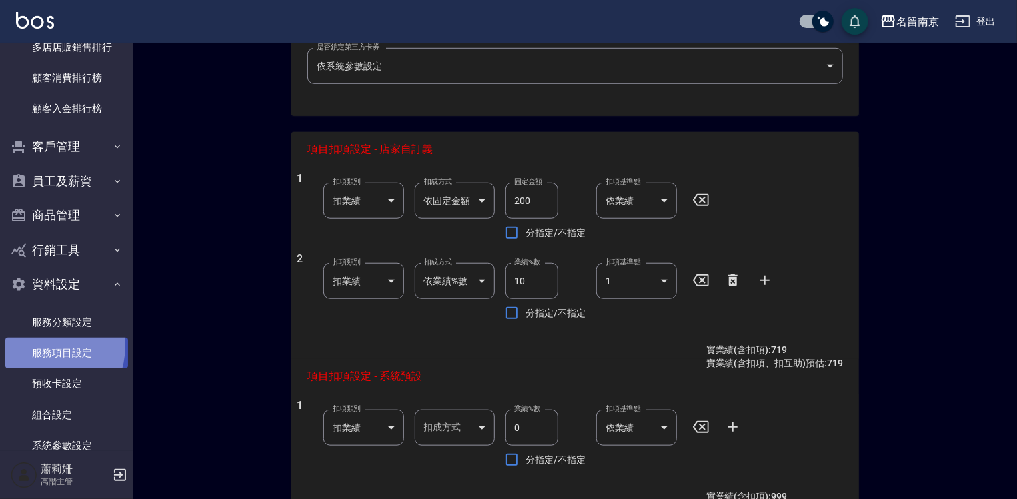
click at [40, 345] on link "服務項目設定" at bounding box center [66, 352] width 123 height 31
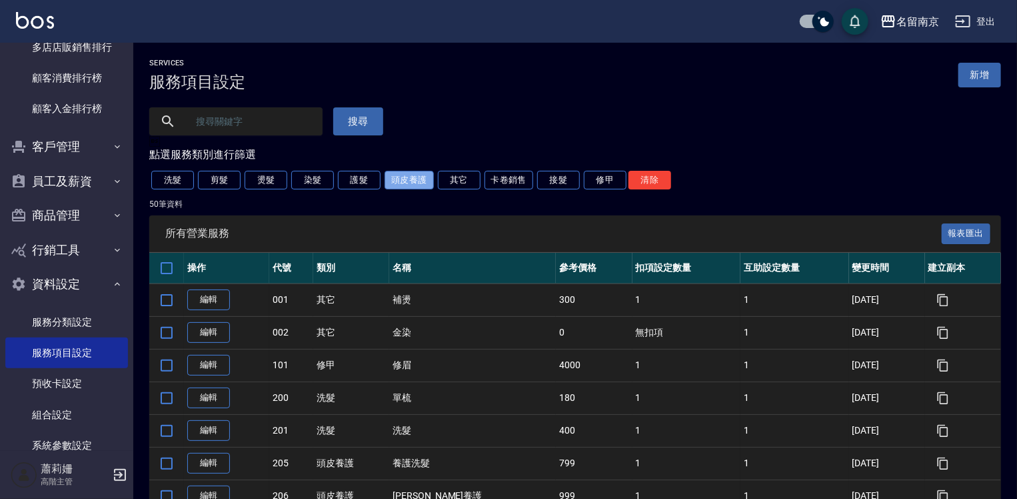
drag, startPoint x: 391, startPoint y: 179, endPoint x: 395, endPoint y: 191, distance: 12.7
click at [392, 179] on button "頭皮養護" at bounding box center [409, 180] width 49 height 19
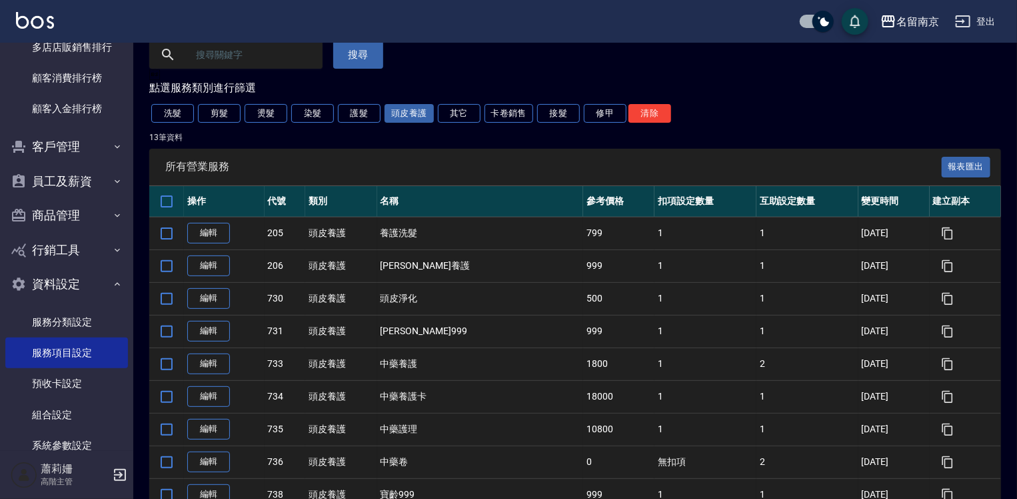
scroll to position [200, 0]
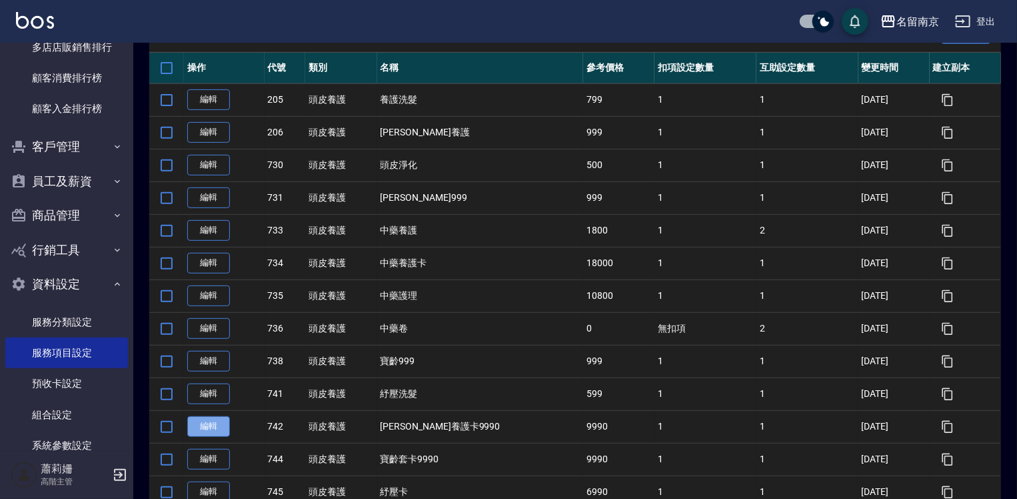
click at [219, 427] on link "編輯" at bounding box center [208, 426] width 43 height 21
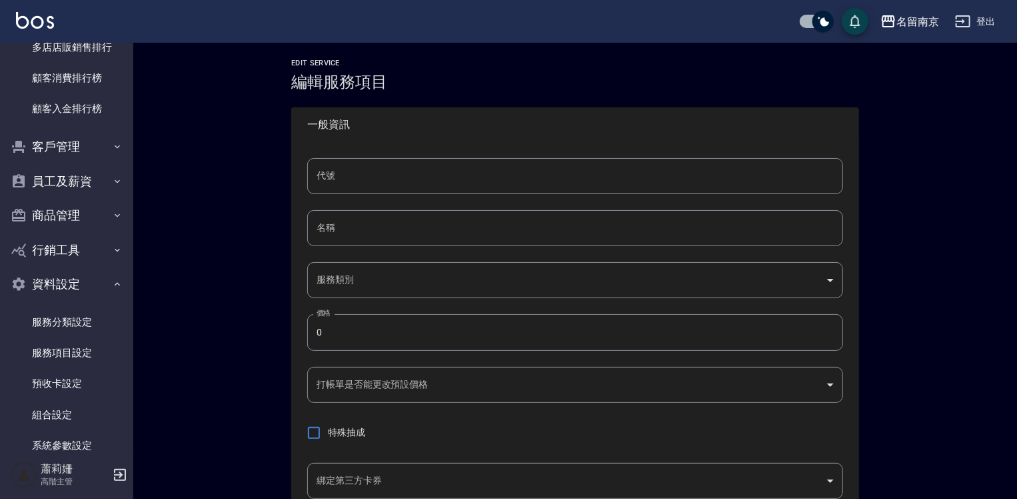
type input "742"
type input "海莉養護卡9990"
type input "99d6c692-5e28-4f5c-a5bb-ac7f0faf1d92"
type input "9990"
type input "FALSE"
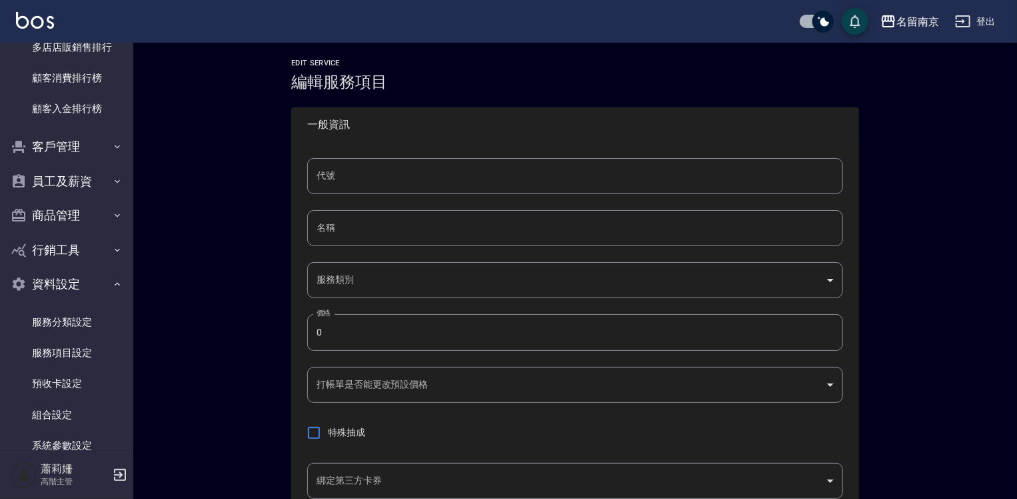
type input "none"
type input "UNSET"
type input "none"
